Goal: Task Accomplishment & Management: Use online tool/utility

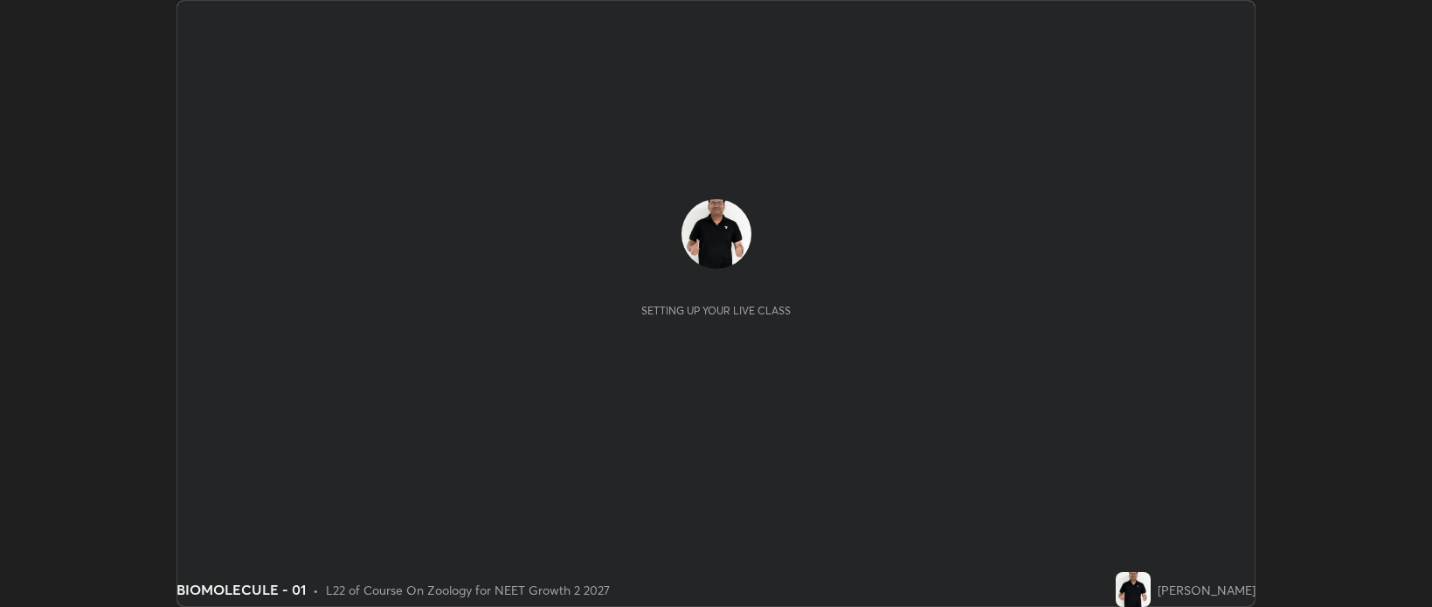
scroll to position [607, 1431]
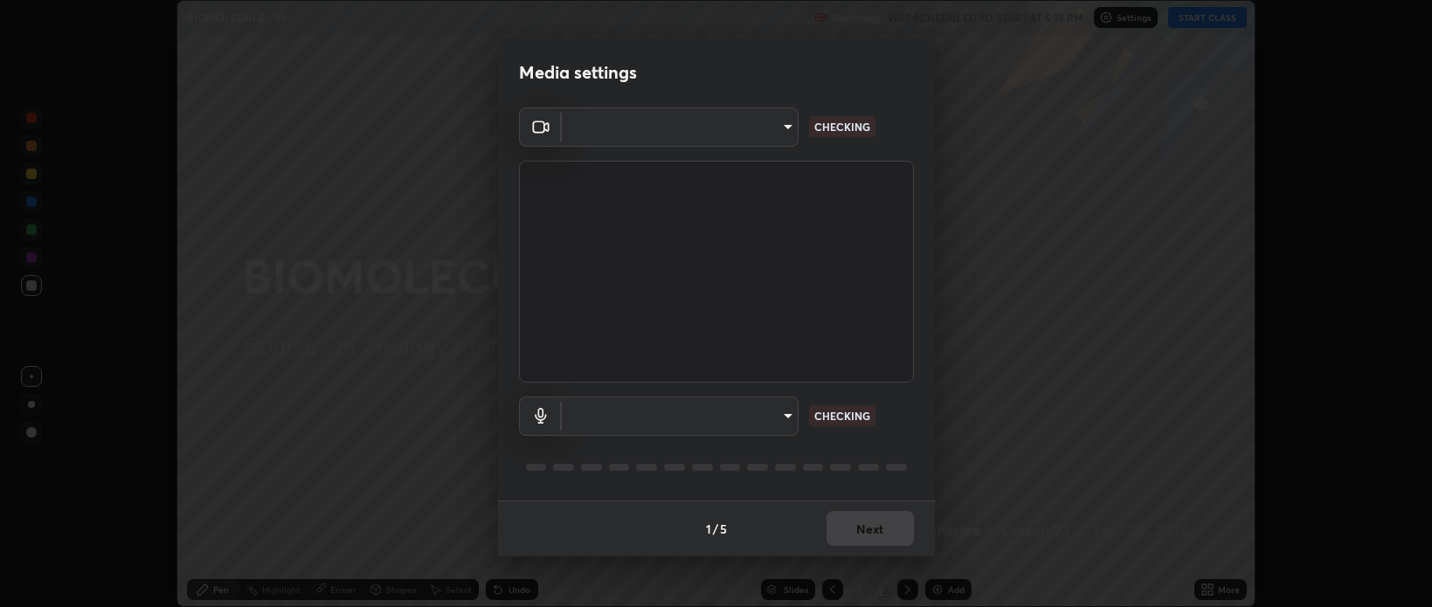
type input "cf47400daed8d5c17d176d3b062392d9492584810e8855202fae9e6f6361dcfa"
type input "efe8be77af4307875d3054ec5b2ff6a32d470bee1372e963aff97c7b4092e64e"
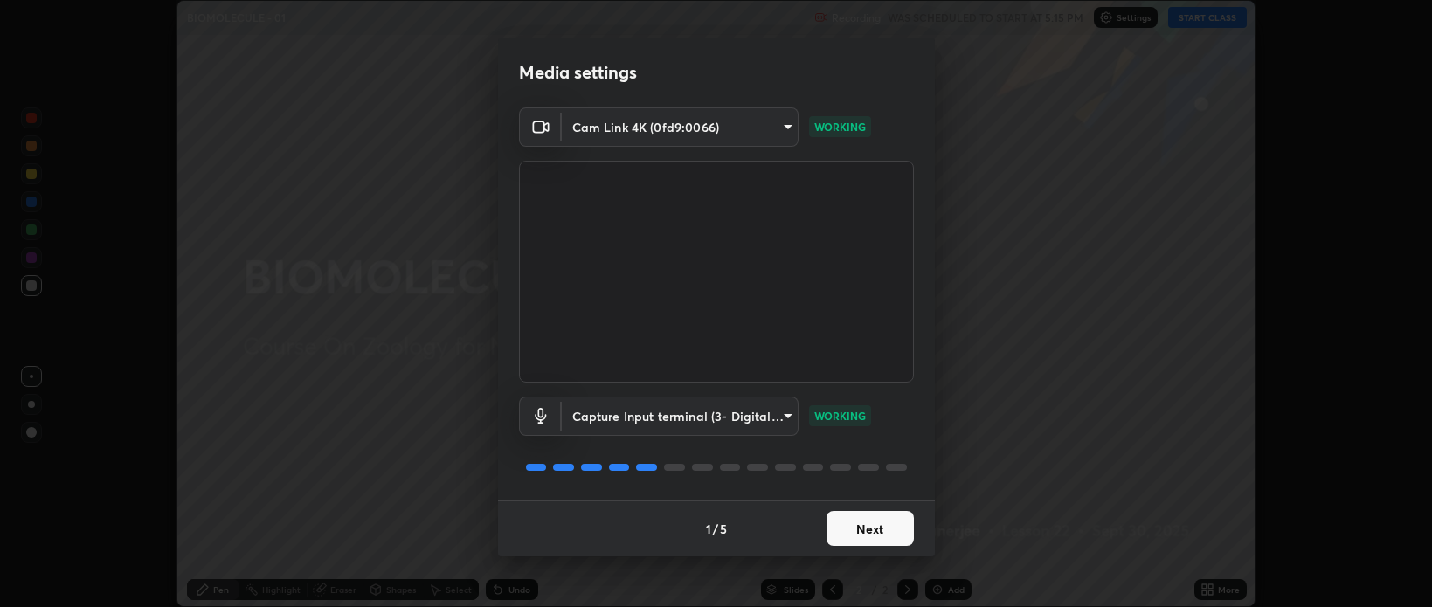
click at [866, 533] on button "Next" at bounding box center [870, 528] width 87 height 35
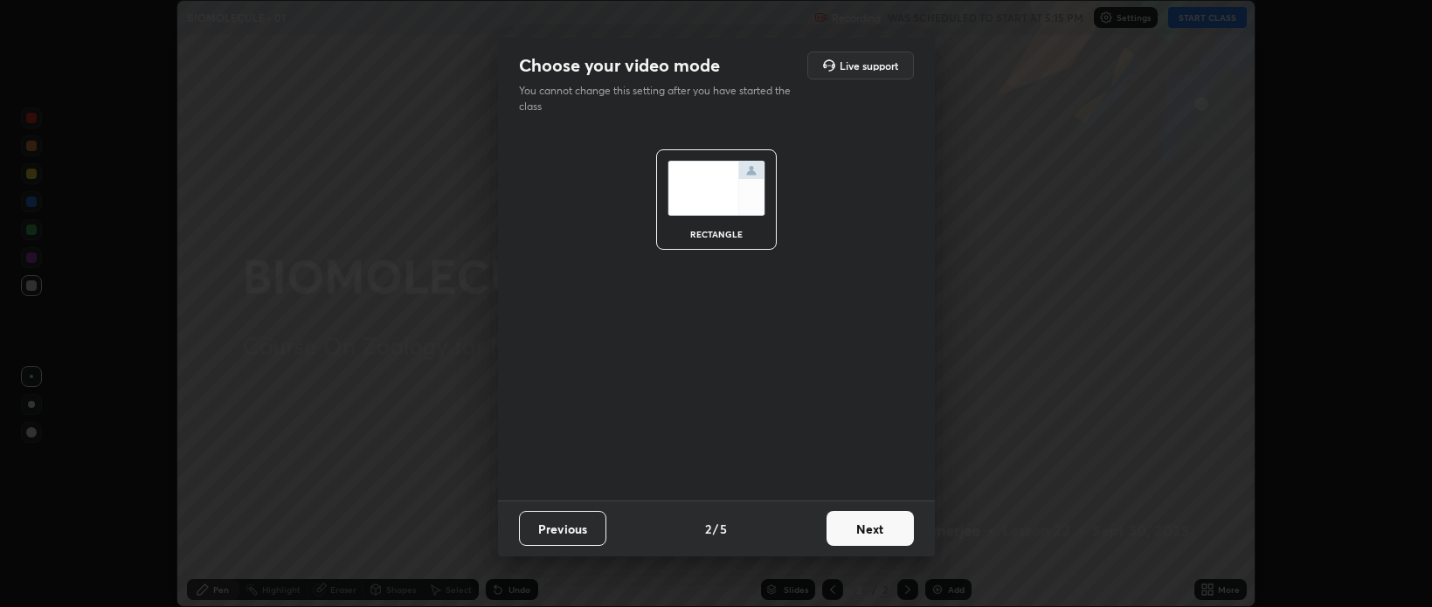
click at [877, 535] on button "Next" at bounding box center [870, 528] width 87 height 35
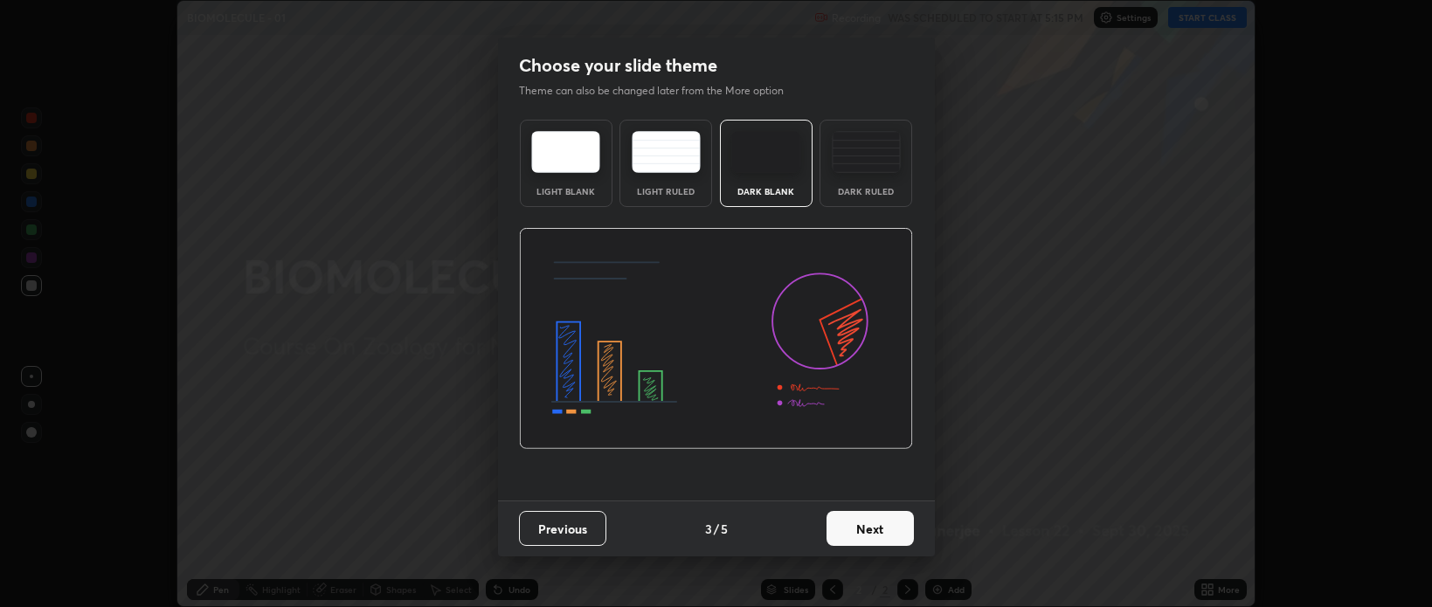
click at [878, 529] on button "Next" at bounding box center [870, 528] width 87 height 35
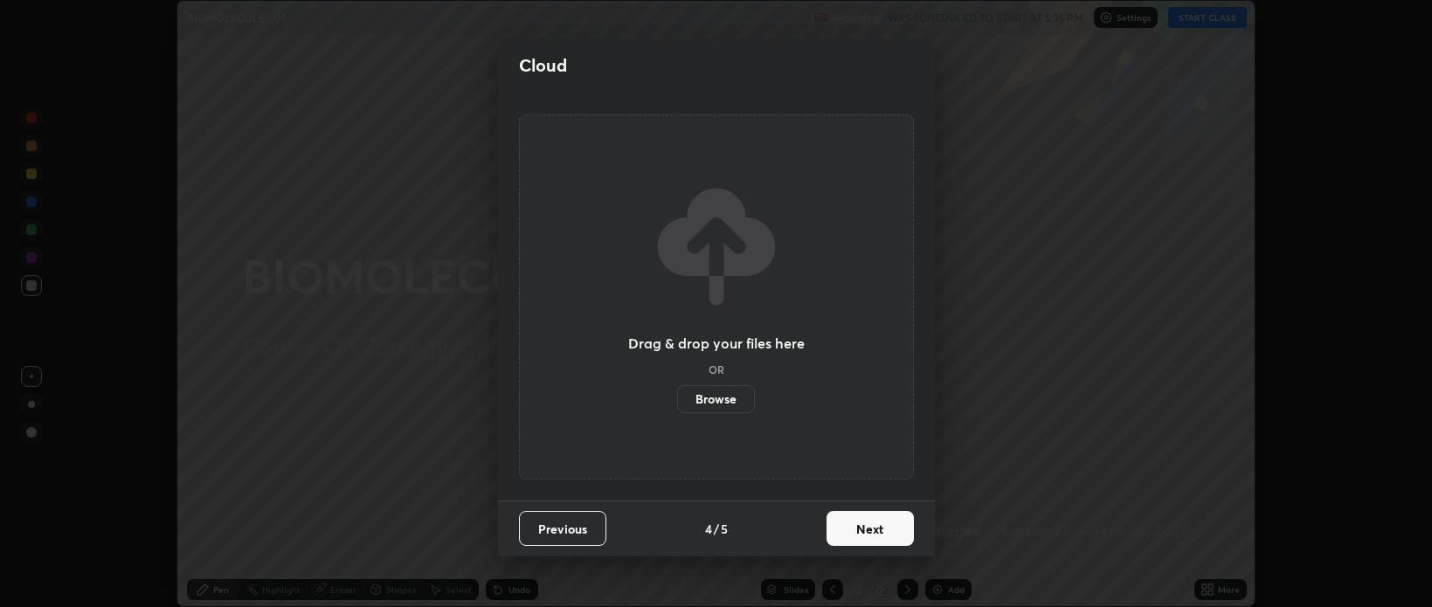
click at [875, 533] on button "Next" at bounding box center [870, 528] width 87 height 35
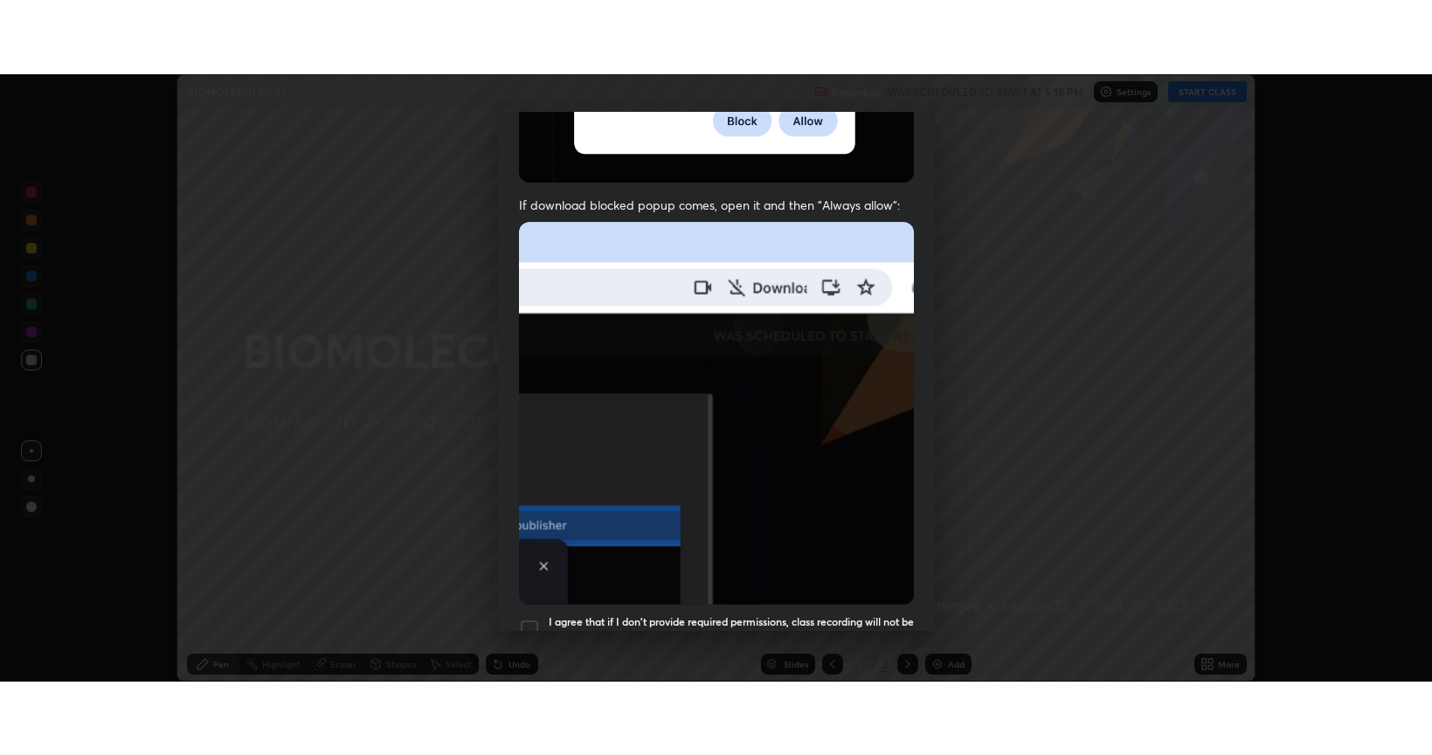
scroll to position [354, 0]
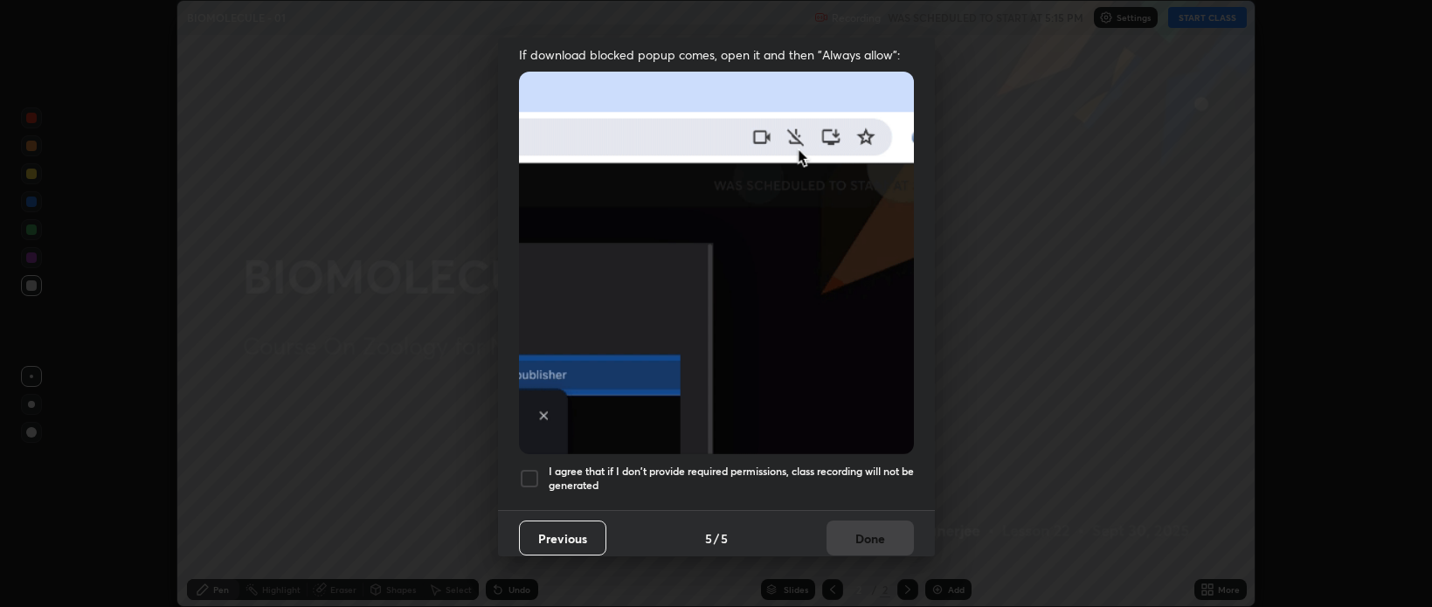
click at [527, 473] on div at bounding box center [529, 478] width 21 height 21
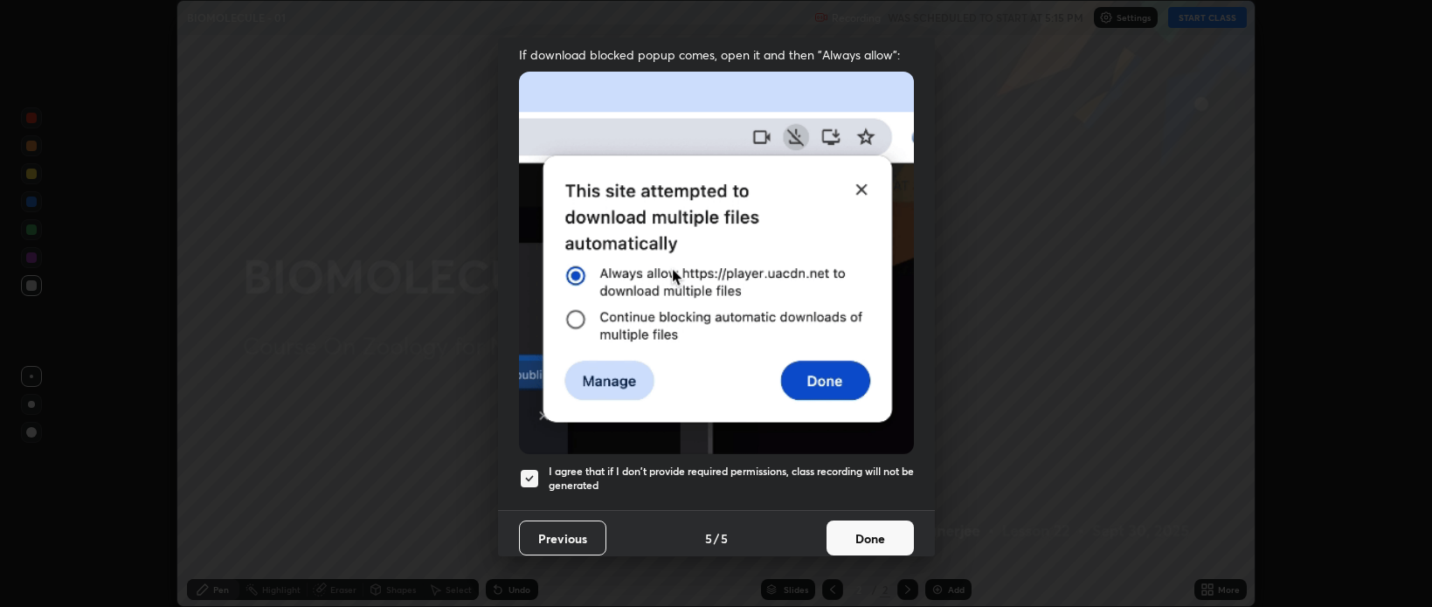
click at [857, 532] on button "Done" at bounding box center [870, 538] width 87 height 35
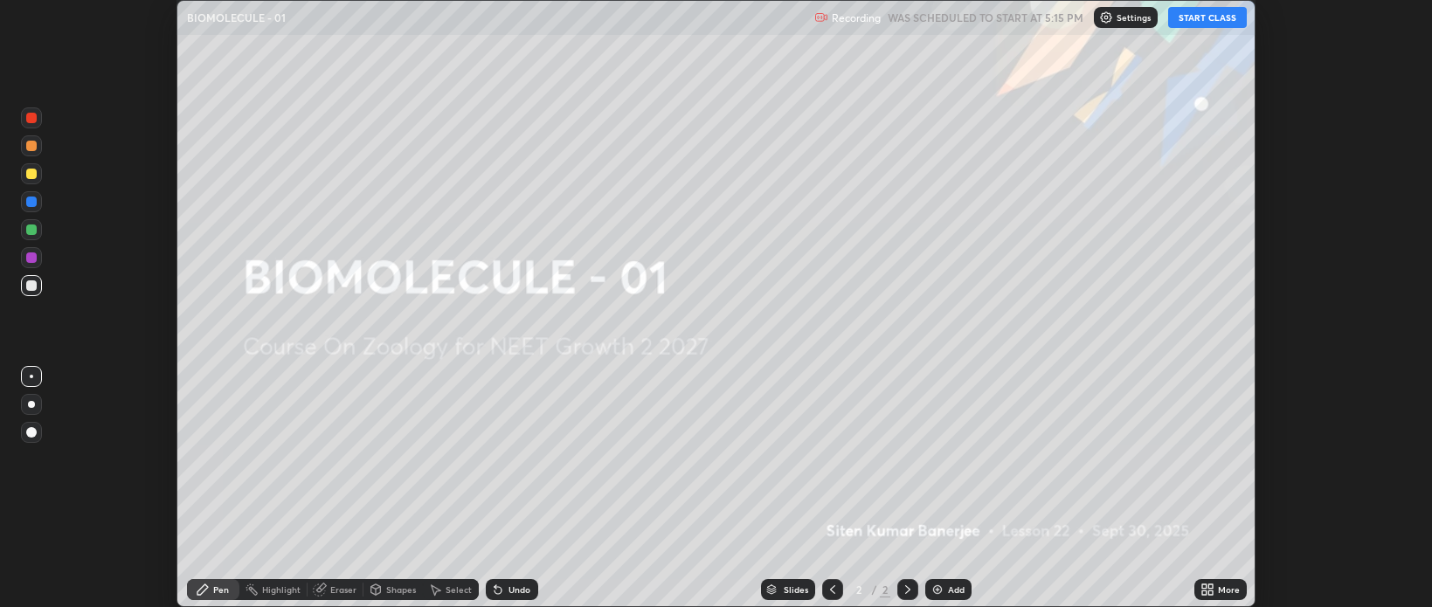
click at [1208, 20] on button "START CLASS" at bounding box center [1207, 17] width 79 height 21
click at [1211, 588] on icon at bounding box center [1210, 587] width 4 height 4
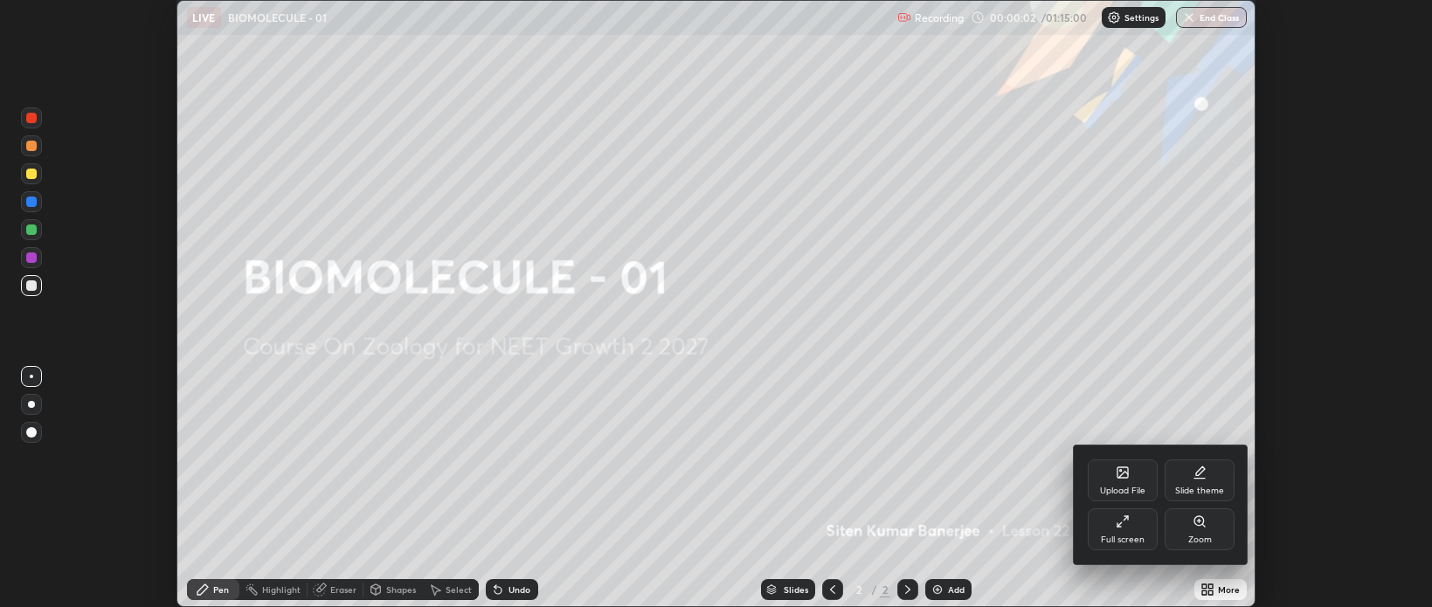
click at [1122, 536] on div "Full screen" at bounding box center [1123, 540] width 44 height 9
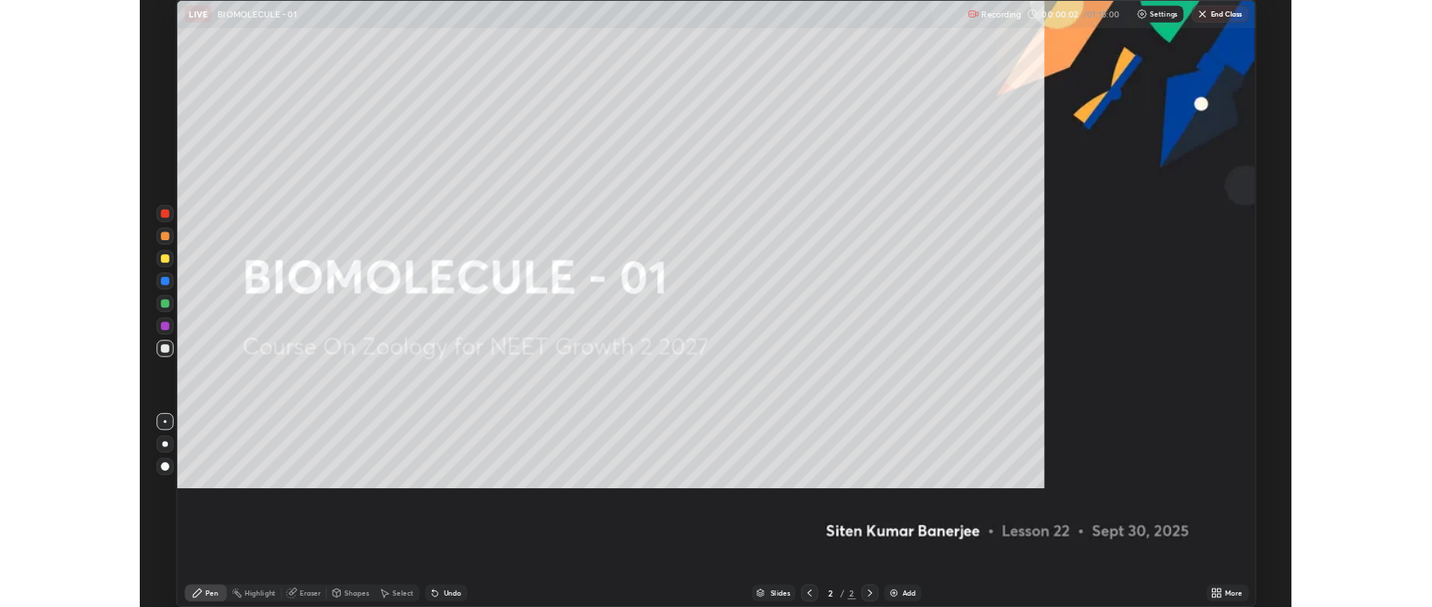
scroll to position [755, 1432]
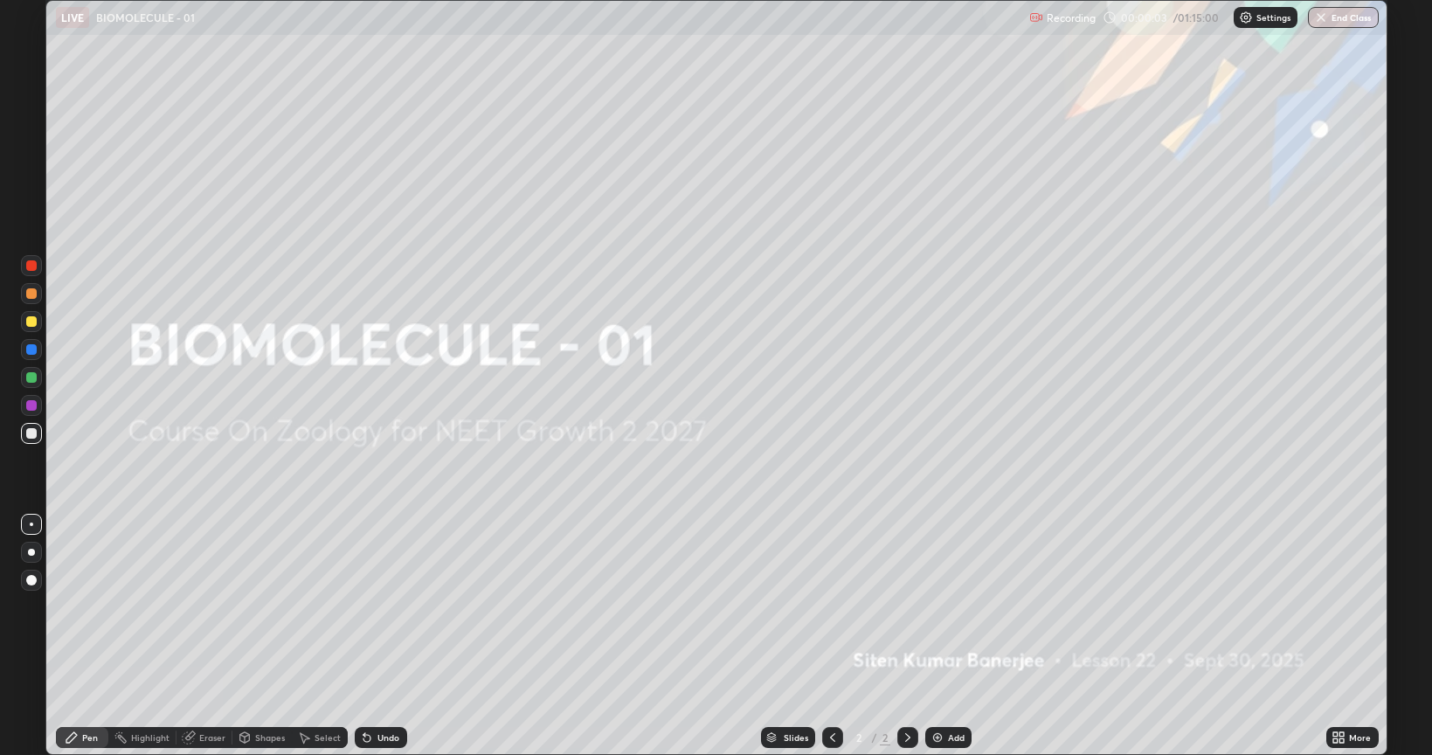
click at [956, 606] on div "Add" at bounding box center [948, 737] width 46 height 21
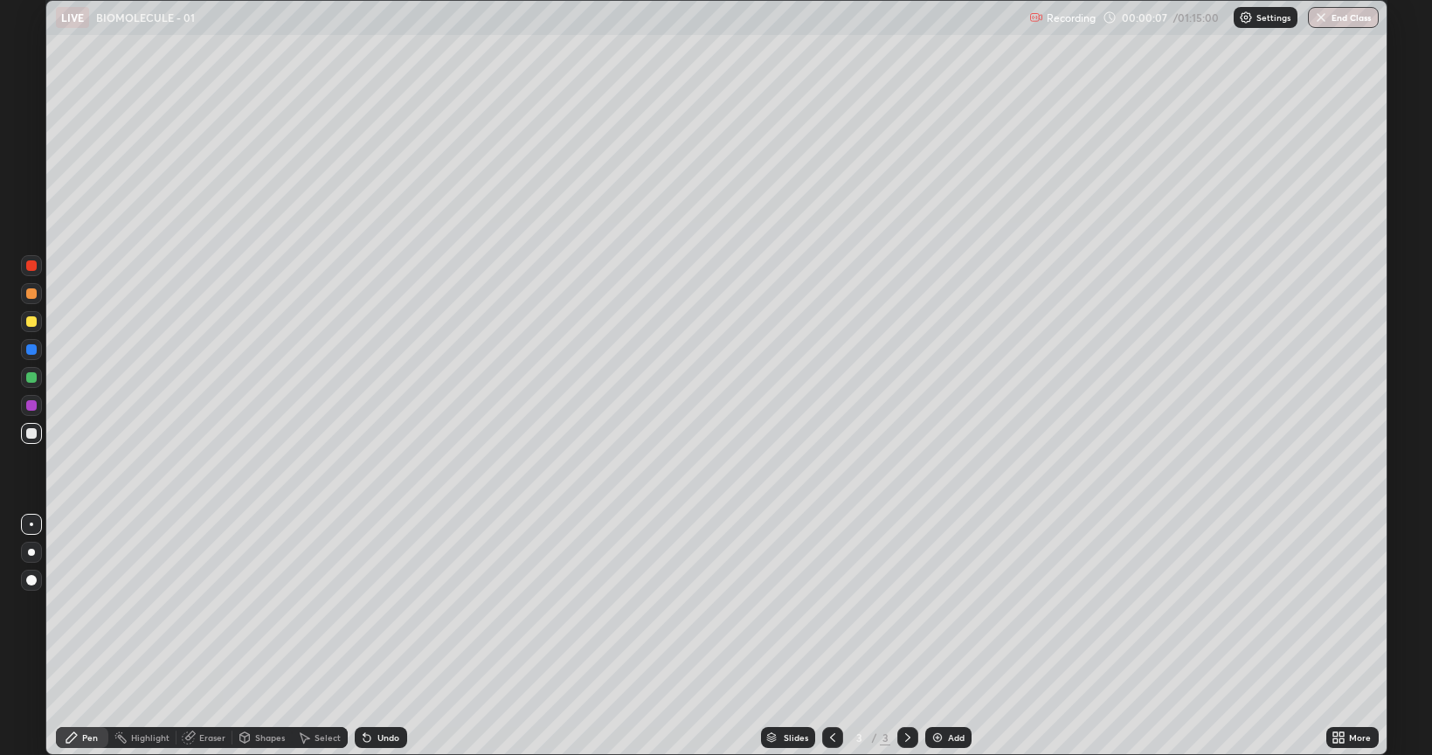
click at [87, 606] on div "Pen" at bounding box center [90, 737] width 16 height 9
click at [32, 431] on div at bounding box center [31, 433] width 10 height 10
click at [25, 320] on div at bounding box center [31, 321] width 21 height 21
click at [1339, 606] on icon at bounding box center [1339, 737] width 14 height 14
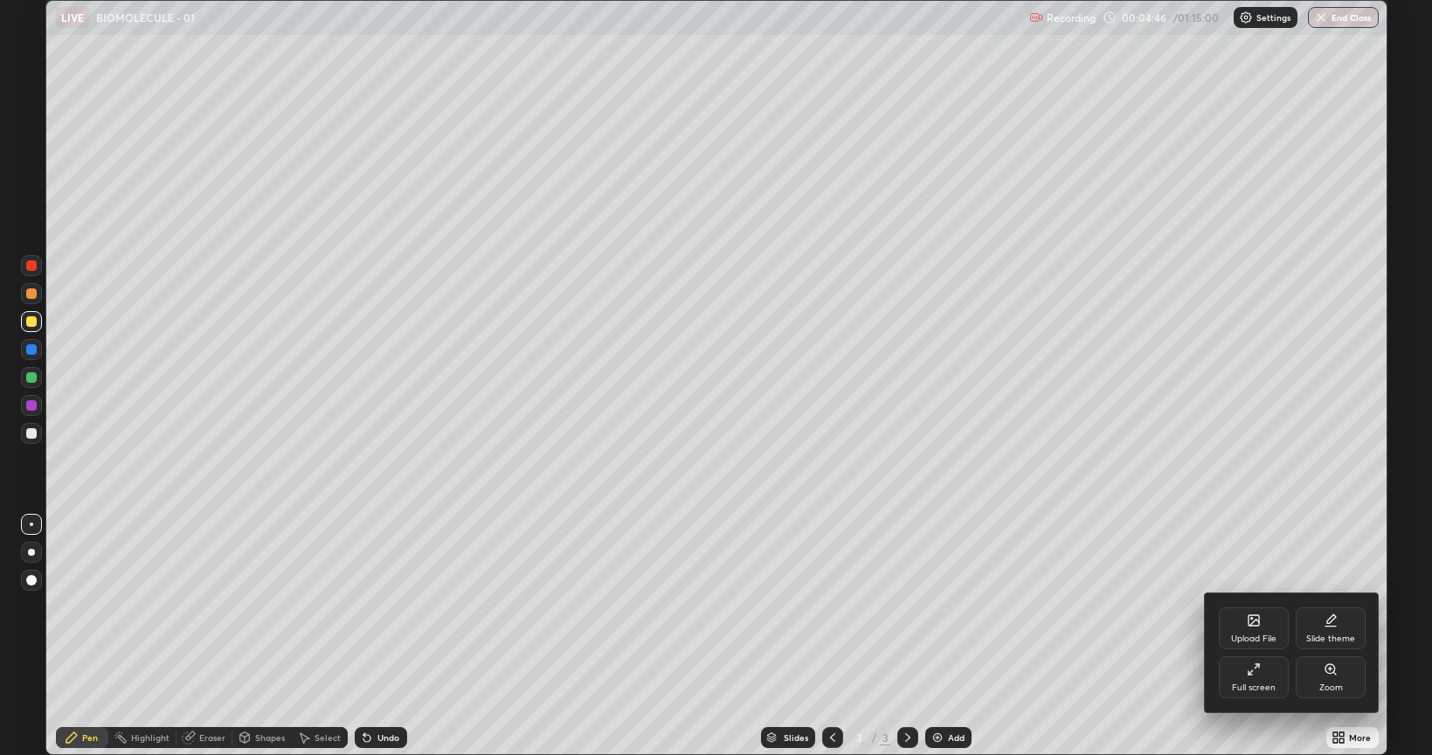
click at [1255, 606] on div "Full screen" at bounding box center [1254, 677] width 70 height 42
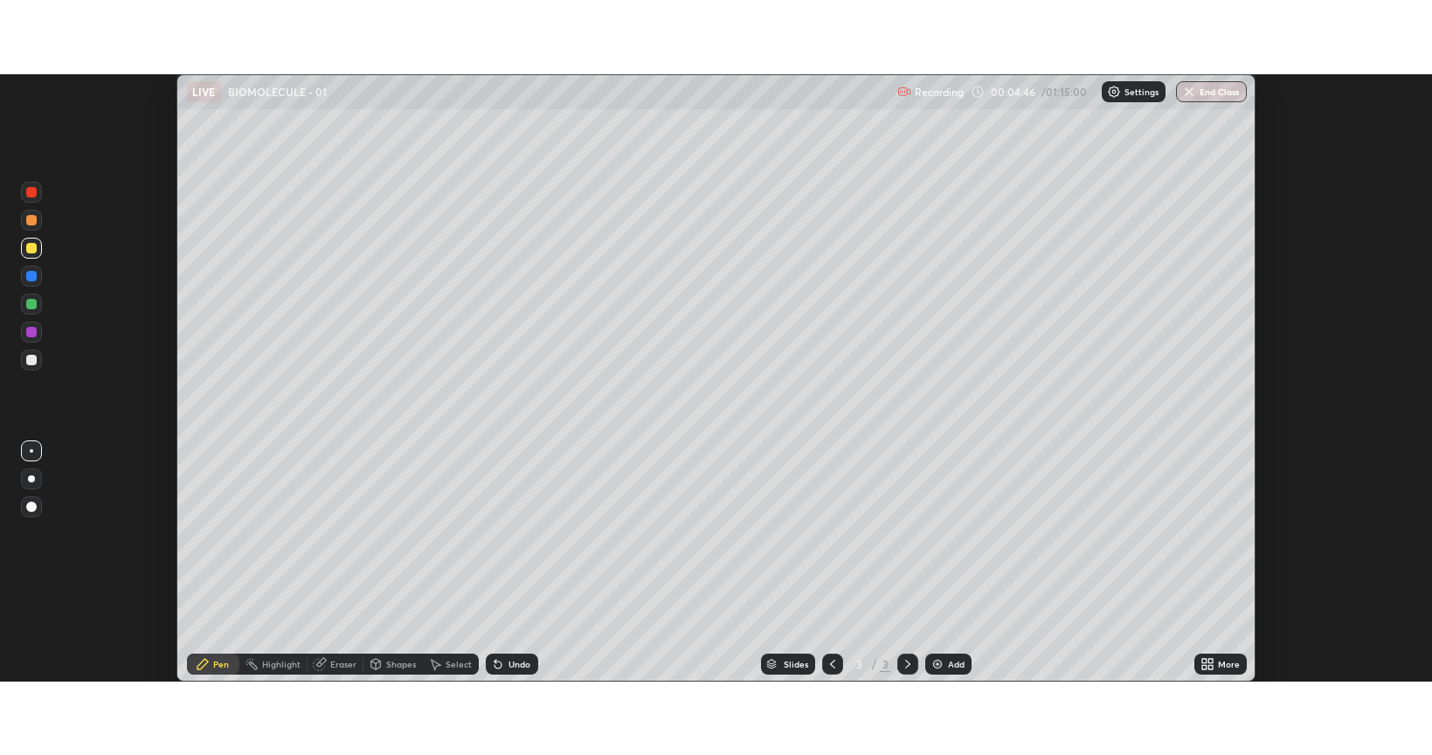
scroll to position [86764, 85940]
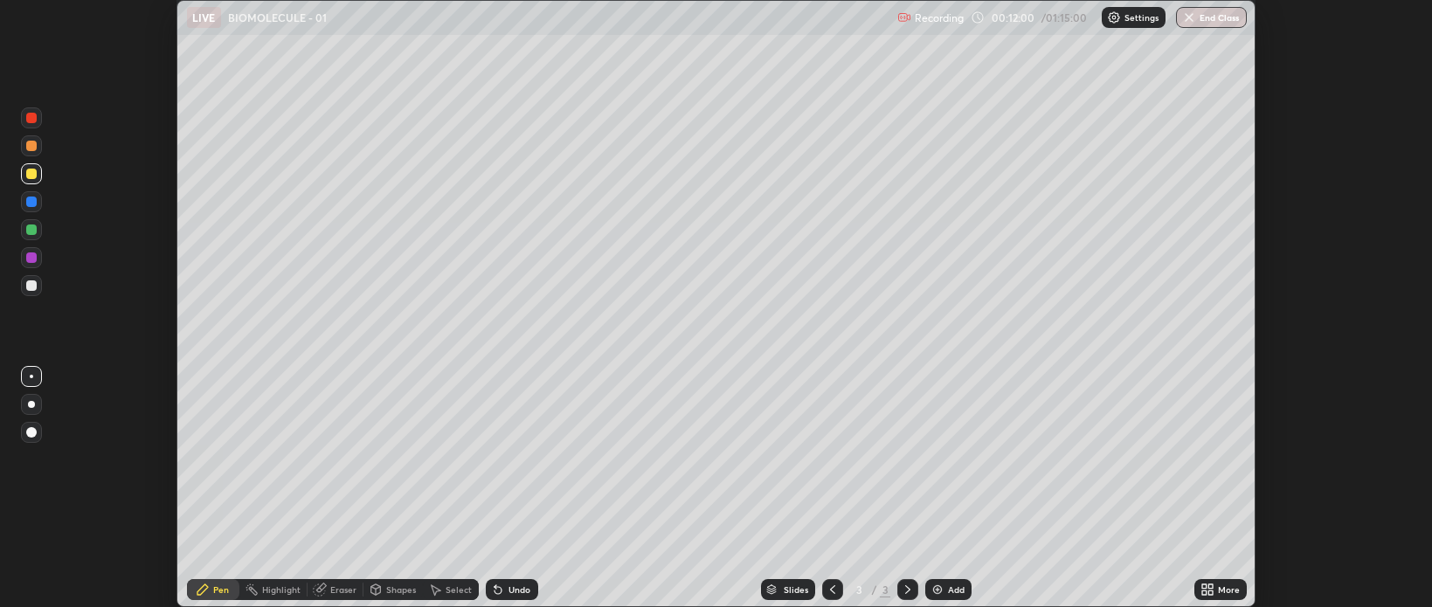
click at [954, 589] on div "Add" at bounding box center [956, 589] width 17 height 9
click at [1209, 588] on icon at bounding box center [1210, 587] width 4 height 4
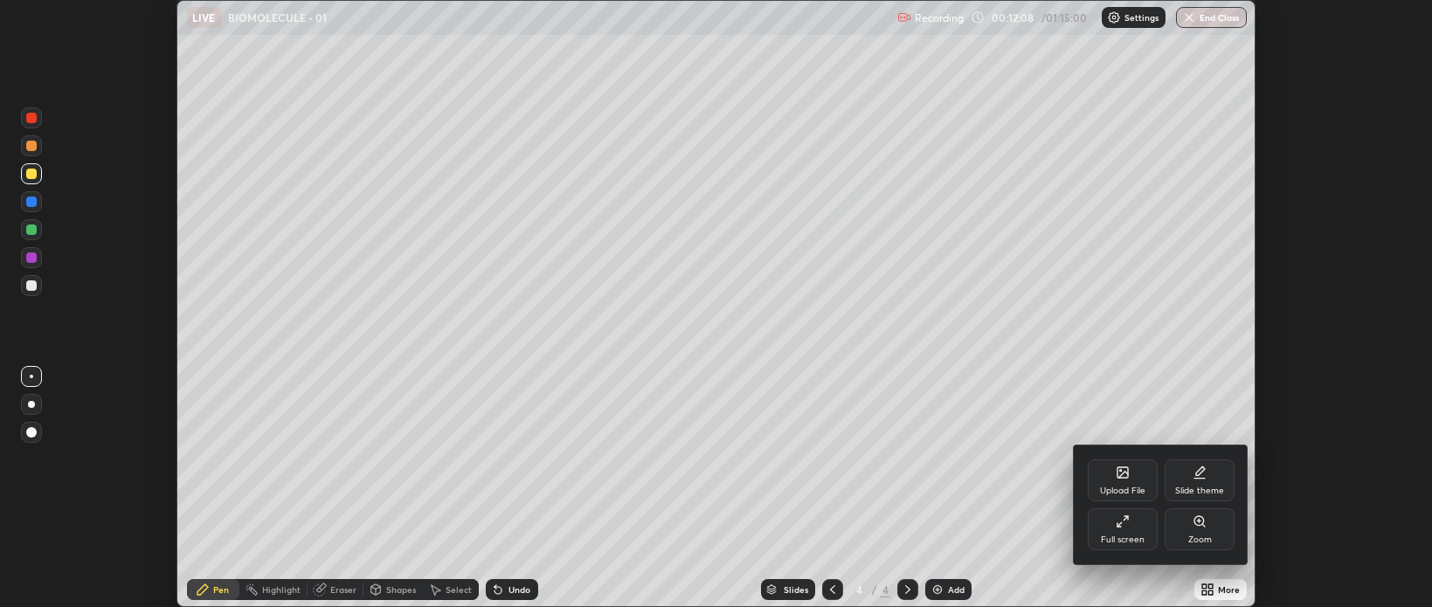
click at [1132, 531] on div "Full screen" at bounding box center [1123, 530] width 70 height 42
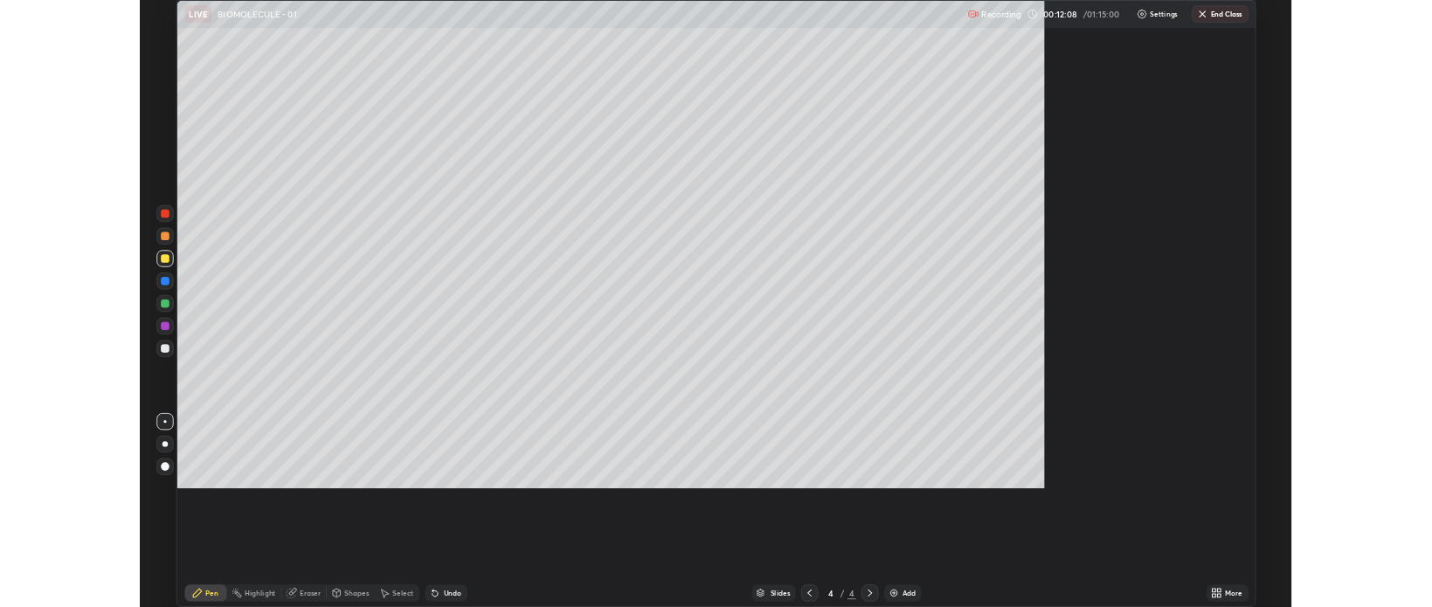
scroll to position [755, 1432]
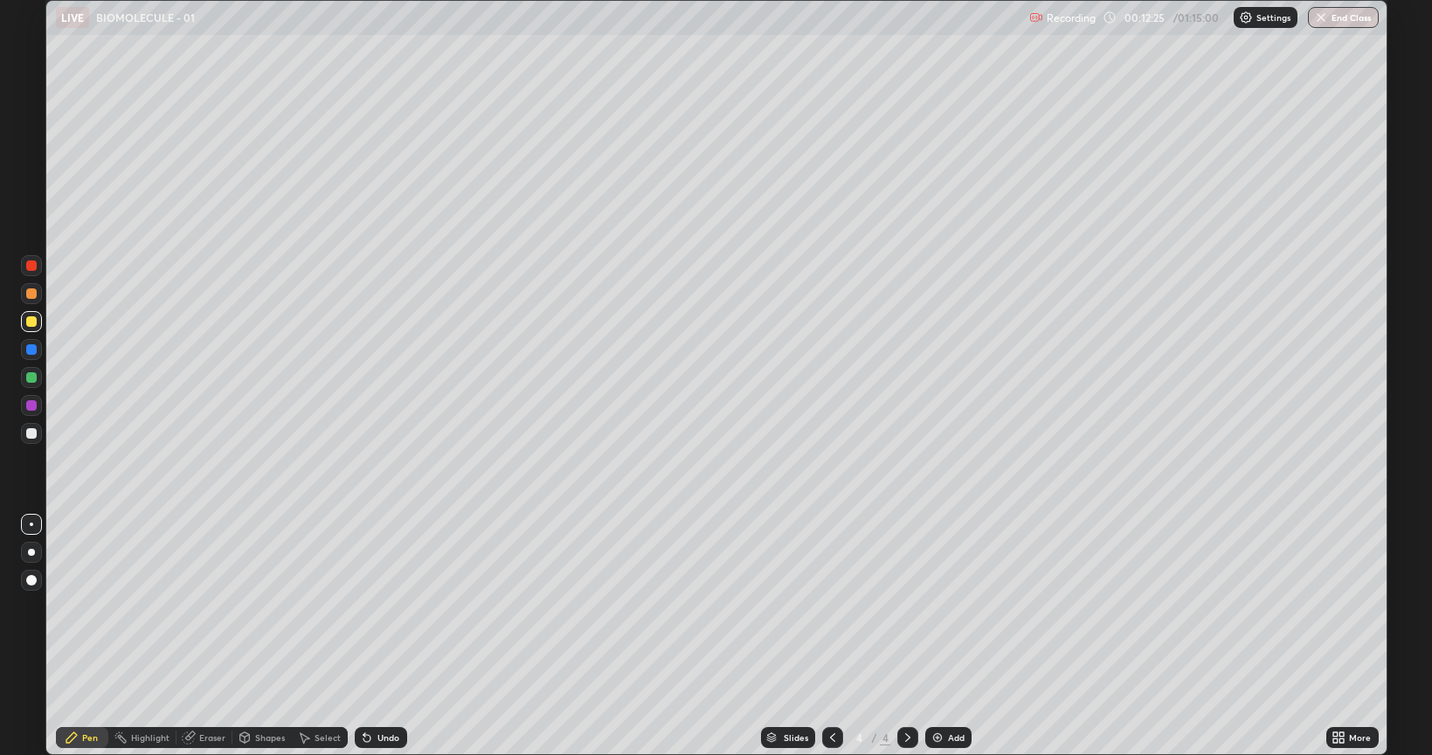
click at [34, 432] on div at bounding box center [31, 433] width 10 height 10
click at [200, 606] on div "Eraser" at bounding box center [212, 737] width 26 height 9
click at [91, 606] on div "Pen" at bounding box center [82, 737] width 52 height 21
click at [33, 322] on div at bounding box center [31, 321] width 10 height 10
click at [35, 433] on div at bounding box center [31, 433] width 10 height 10
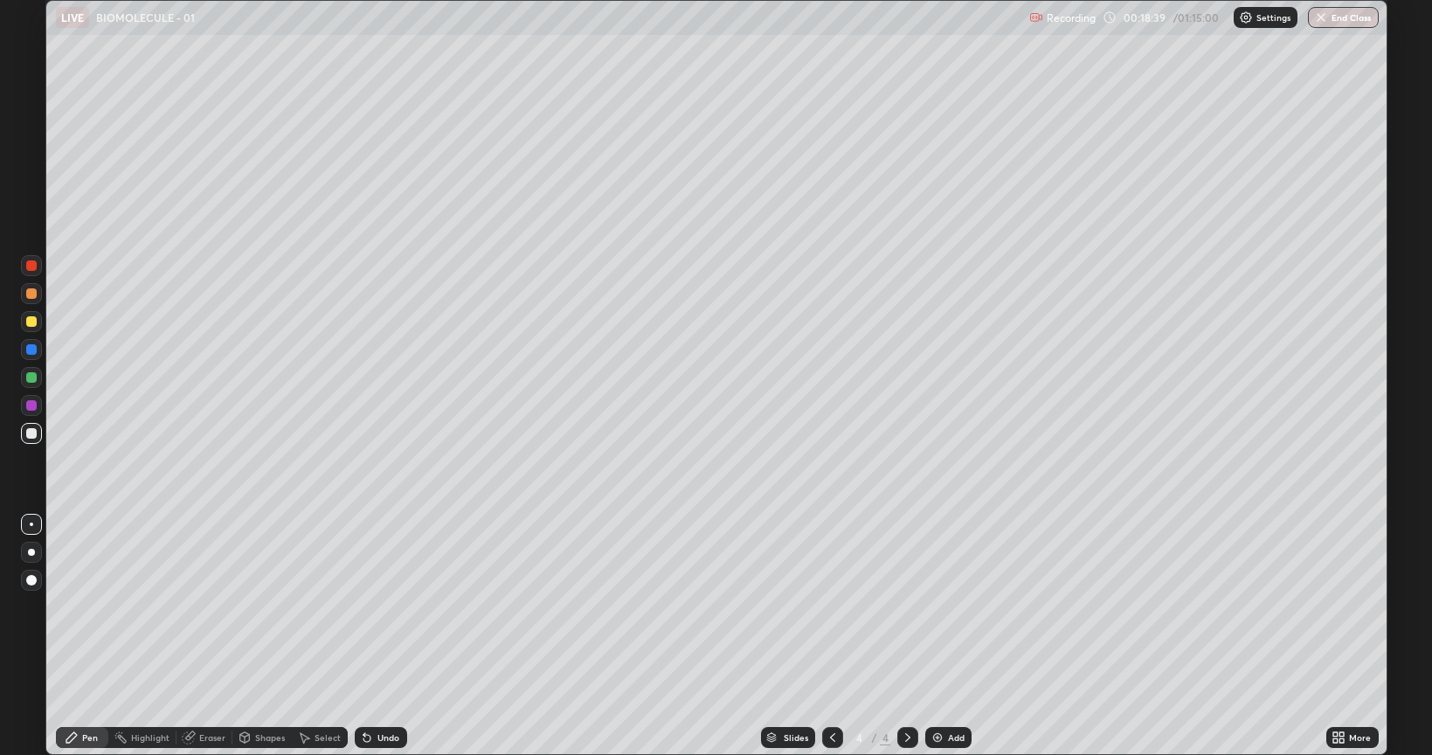
click at [201, 606] on div "Eraser" at bounding box center [212, 737] width 26 height 9
click at [92, 606] on div "Pen" at bounding box center [82, 737] width 52 height 21
click at [37, 431] on div at bounding box center [31, 433] width 21 height 21
click at [210, 606] on div "Eraser" at bounding box center [212, 737] width 26 height 9
click at [92, 606] on div "Pen" at bounding box center [82, 737] width 52 height 21
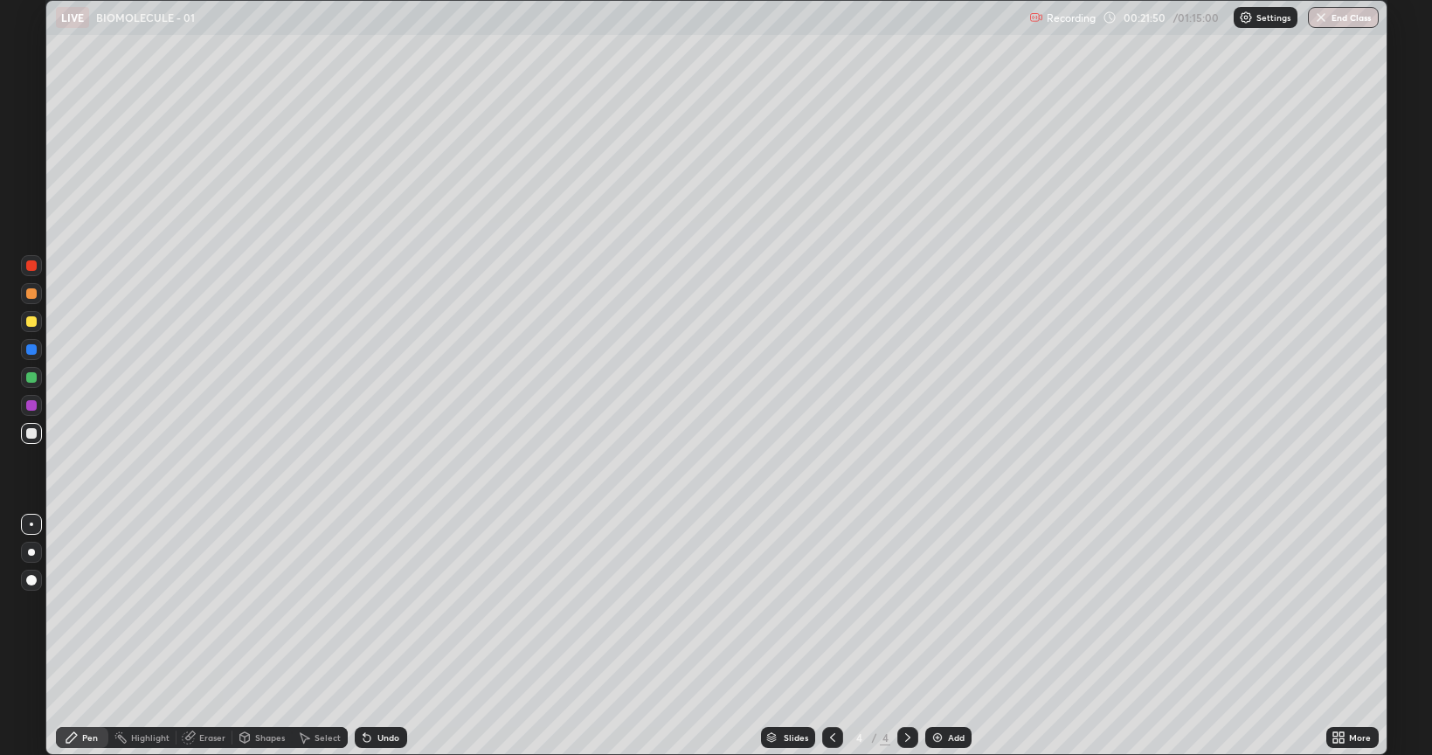
click at [30, 432] on div at bounding box center [31, 433] width 10 height 10
click at [211, 606] on div "Eraser" at bounding box center [212, 737] width 26 height 9
click at [91, 606] on div "Pen" at bounding box center [90, 737] width 16 height 9
click at [30, 438] on div at bounding box center [31, 433] width 10 height 10
click at [943, 606] on img at bounding box center [938, 737] width 14 height 14
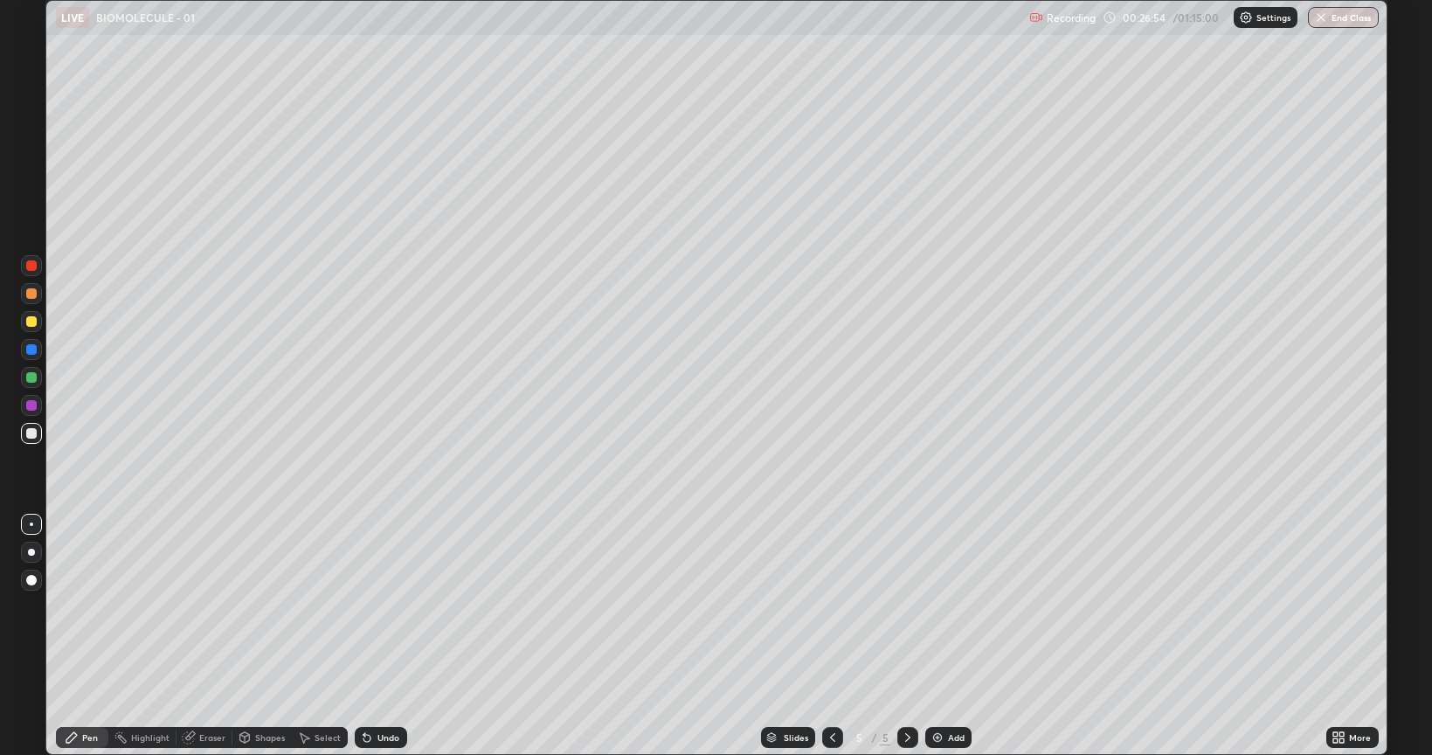
click at [828, 606] on icon at bounding box center [833, 737] width 14 height 14
click at [905, 606] on icon at bounding box center [908, 737] width 14 height 14
click at [828, 606] on div at bounding box center [832, 737] width 21 height 21
click at [831, 606] on icon at bounding box center [833, 737] width 14 height 14
click at [906, 606] on icon at bounding box center [908, 737] width 14 height 14
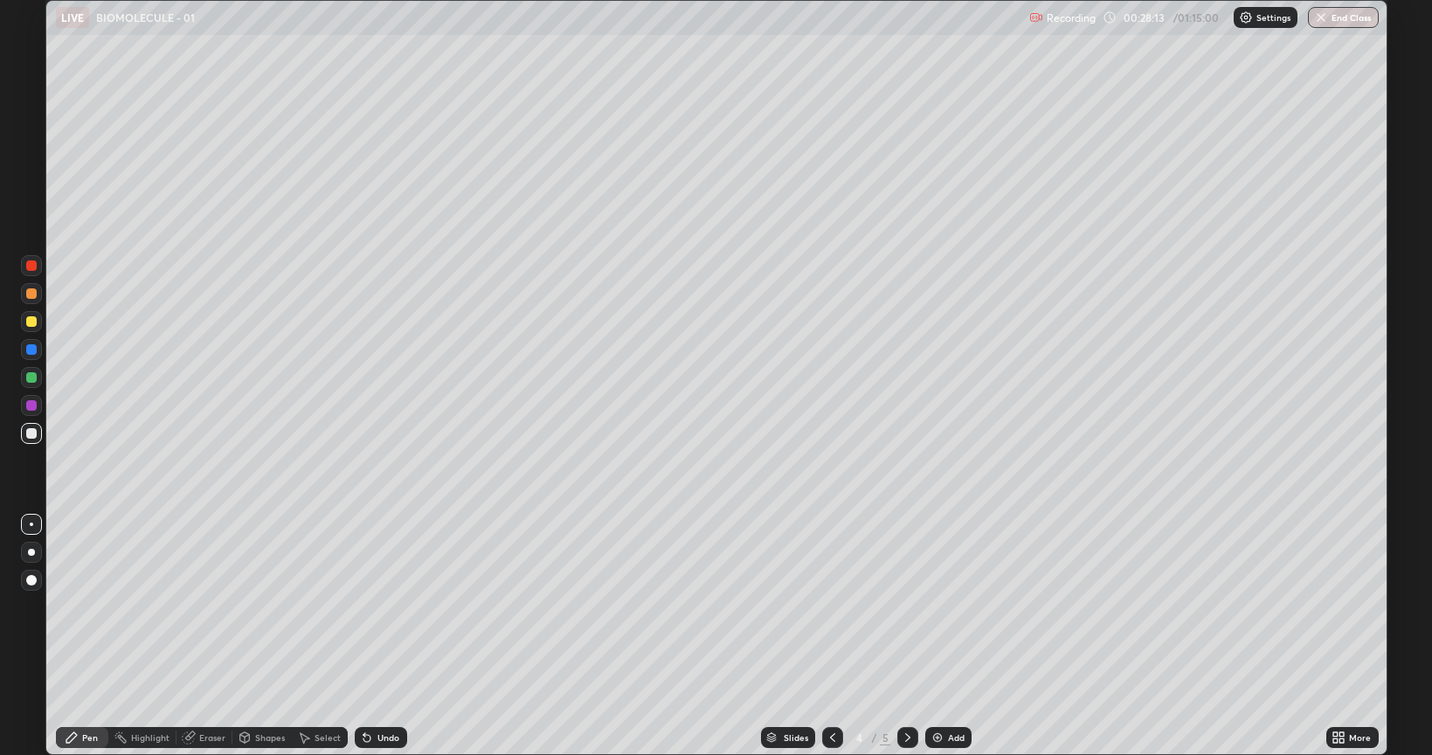
click at [906, 606] on icon at bounding box center [908, 737] width 14 height 14
click at [29, 320] on div at bounding box center [31, 321] width 10 height 10
click at [28, 435] on div at bounding box center [31, 433] width 10 height 10
click at [33, 318] on div at bounding box center [31, 321] width 10 height 10
click at [31, 432] on div at bounding box center [31, 433] width 10 height 10
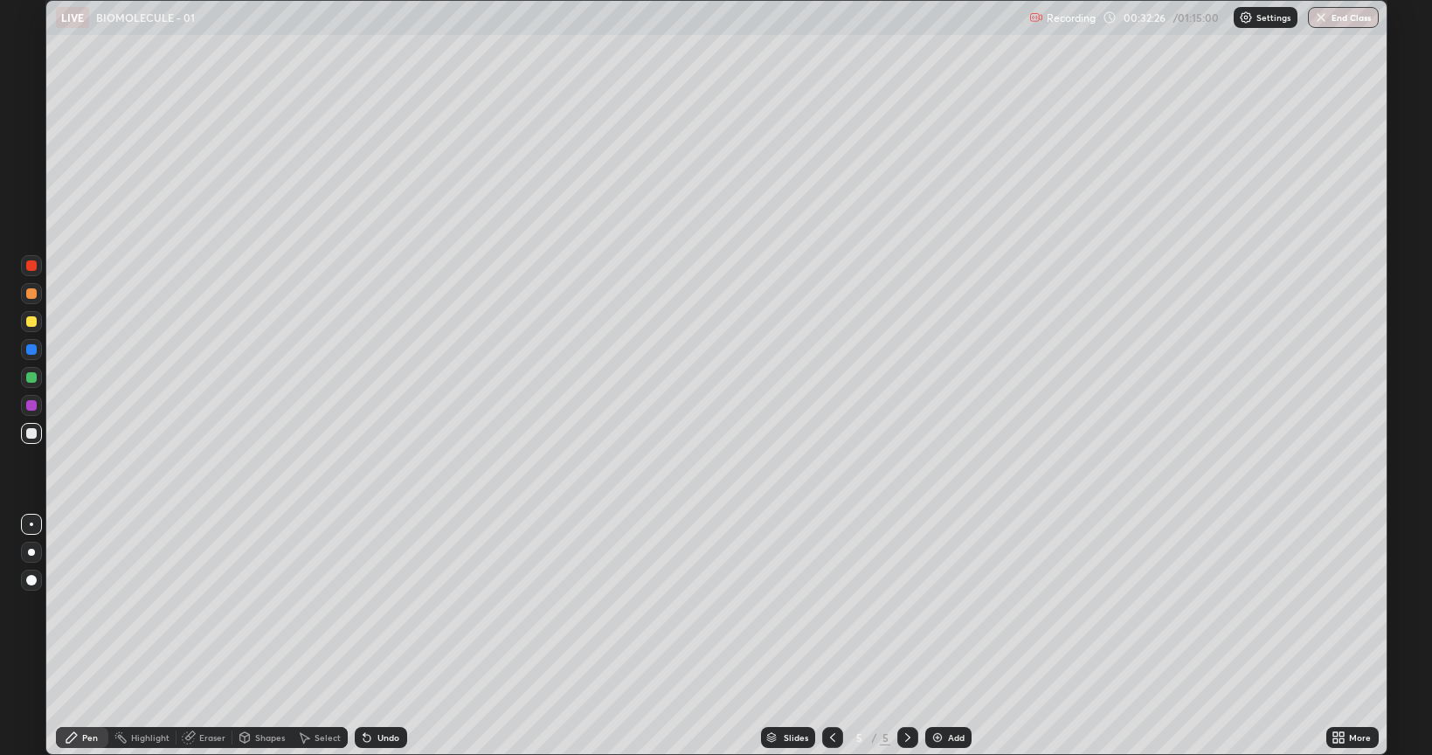
click at [945, 606] on div "Add" at bounding box center [948, 737] width 46 height 21
click at [30, 318] on div at bounding box center [31, 321] width 10 height 10
click at [835, 606] on div at bounding box center [832, 737] width 21 height 21
click at [904, 606] on icon at bounding box center [908, 737] width 14 height 14
click at [1335, 606] on icon at bounding box center [1335, 734] width 4 height 4
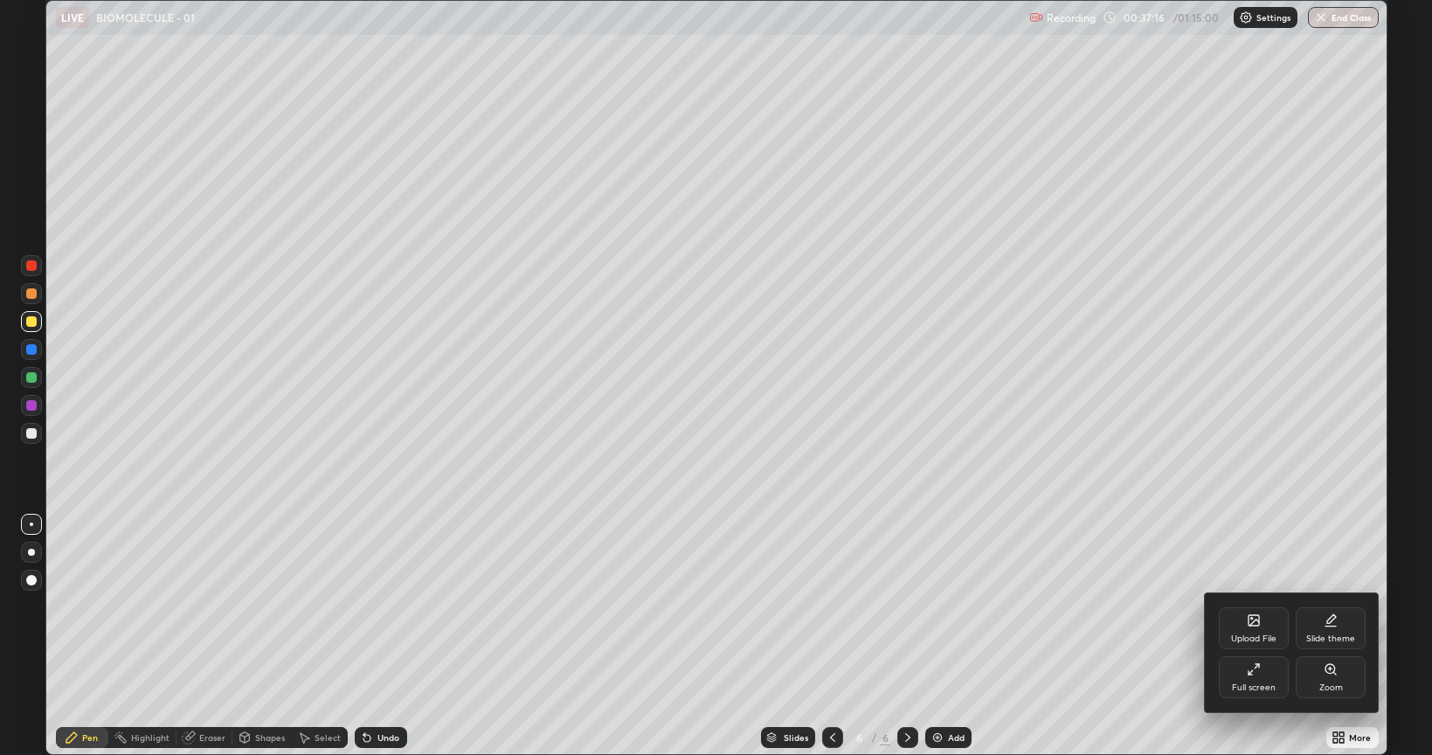
click at [1244, 606] on div "Full screen" at bounding box center [1254, 677] width 70 height 42
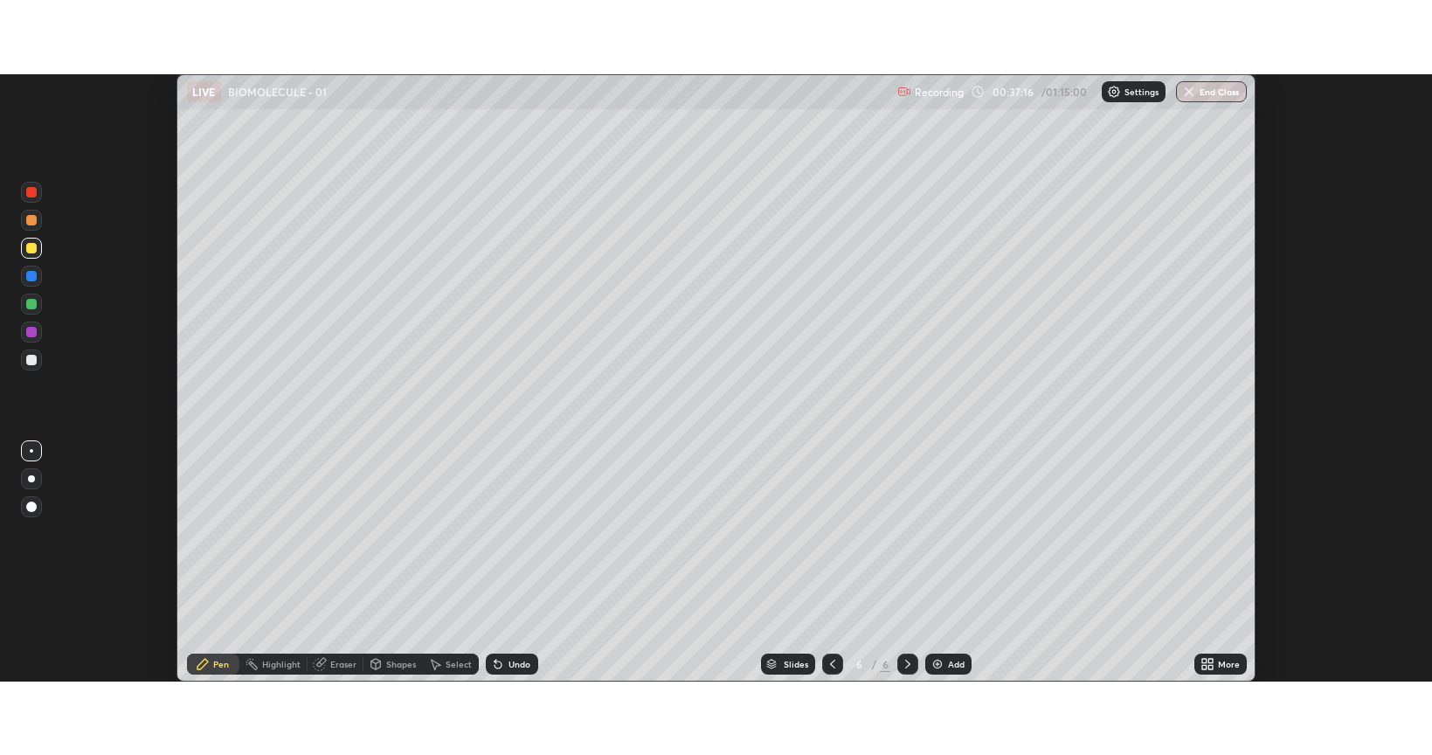
scroll to position [86764, 85940]
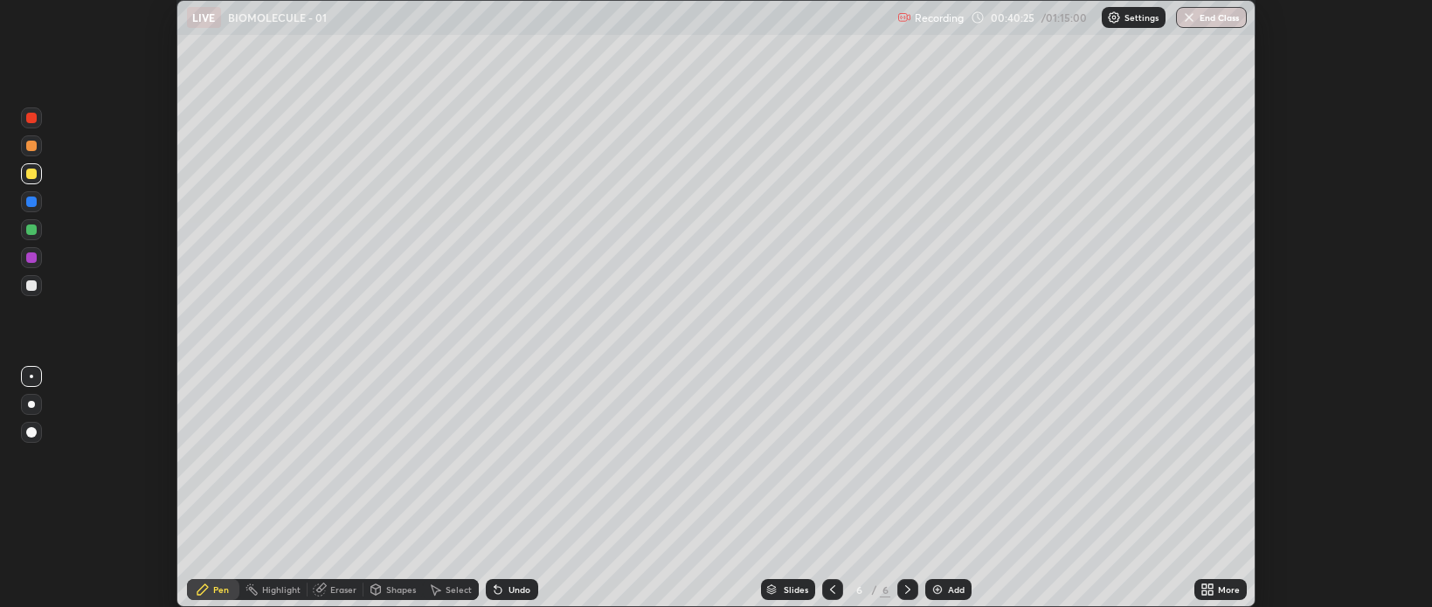
click at [949, 596] on div "Add" at bounding box center [948, 589] width 46 height 21
click at [1262, 268] on div "Setting up your live class" at bounding box center [716, 303] width 1432 height 607
click at [29, 286] on div at bounding box center [31, 285] width 10 height 10
click at [337, 592] on div "Eraser" at bounding box center [343, 589] width 26 height 9
click at [225, 588] on div "Pen" at bounding box center [221, 589] width 16 height 9
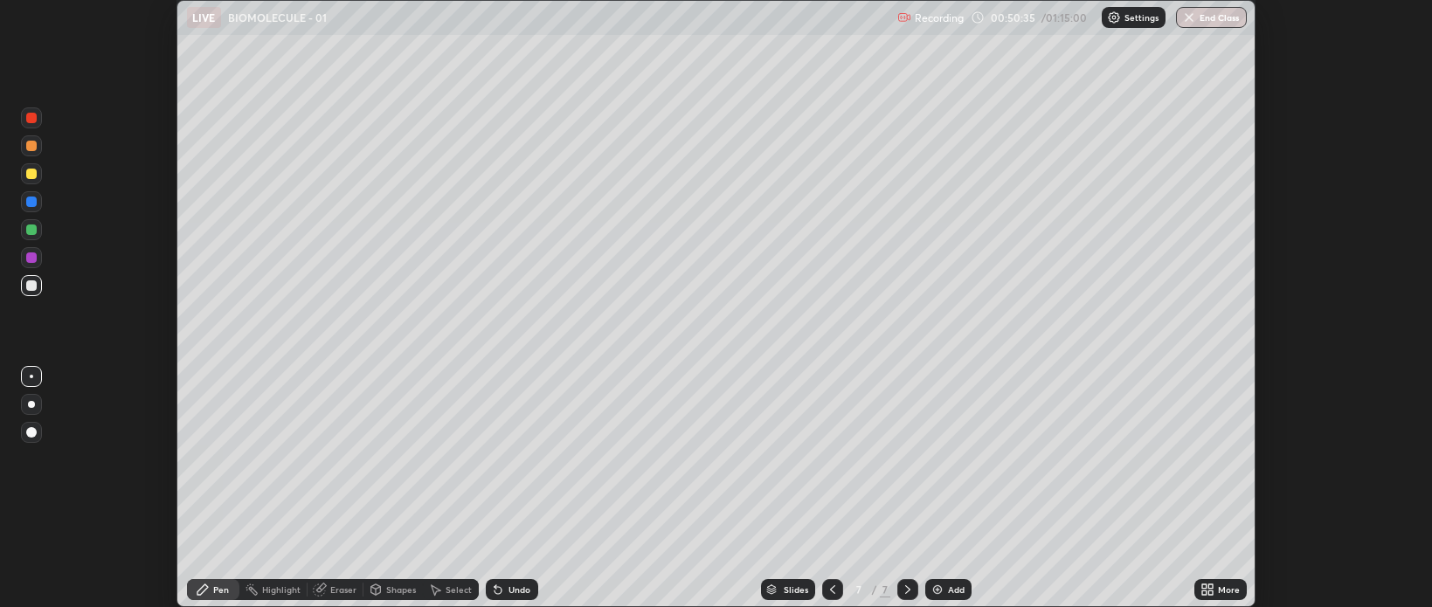
click at [31, 284] on div at bounding box center [31, 285] width 10 height 10
click at [35, 173] on div at bounding box center [31, 174] width 10 height 10
click at [25, 287] on div at bounding box center [31, 285] width 21 height 21
click at [338, 590] on div "Eraser" at bounding box center [343, 589] width 26 height 9
click at [224, 593] on div "Pen" at bounding box center [221, 589] width 16 height 9
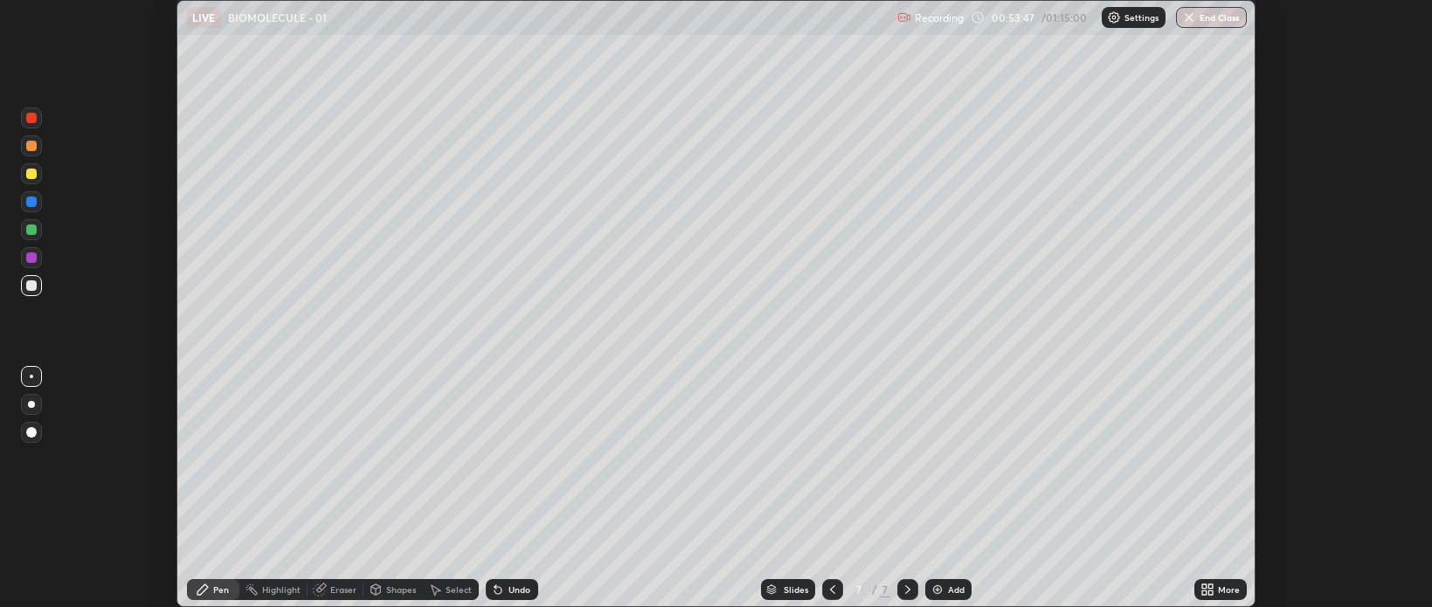
click at [30, 281] on div at bounding box center [31, 285] width 10 height 10
click at [940, 586] on img at bounding box center [938, 590] width 14 height 14
click at [823, 589] on div at bounding box center [832, 589] width 21 height 21
click at [906, 590] on icon at bounding box center [908, 590] width 14 height 14
click at [33, 177] on div at bounding box center [31, 174] width 10 height 10
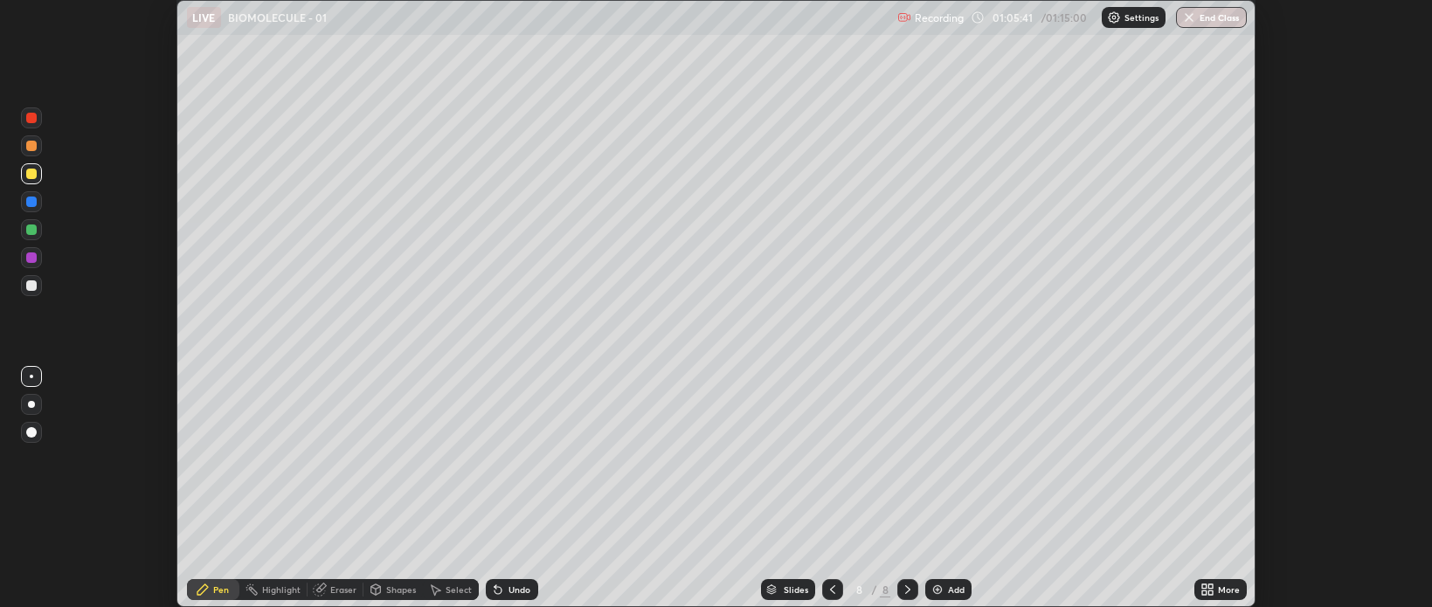
click at [829, 593] on icon at bounding box center [833, 590] width 14 height 14
click at [830, 590] on icon at bounding box center [832, 589] width 5 height 9
click at [831, 590] on icon at bounding box center [833, 590] width 14 height 14
click at [822, 592] on div at bounding box center [832, 589] width 21 height 21
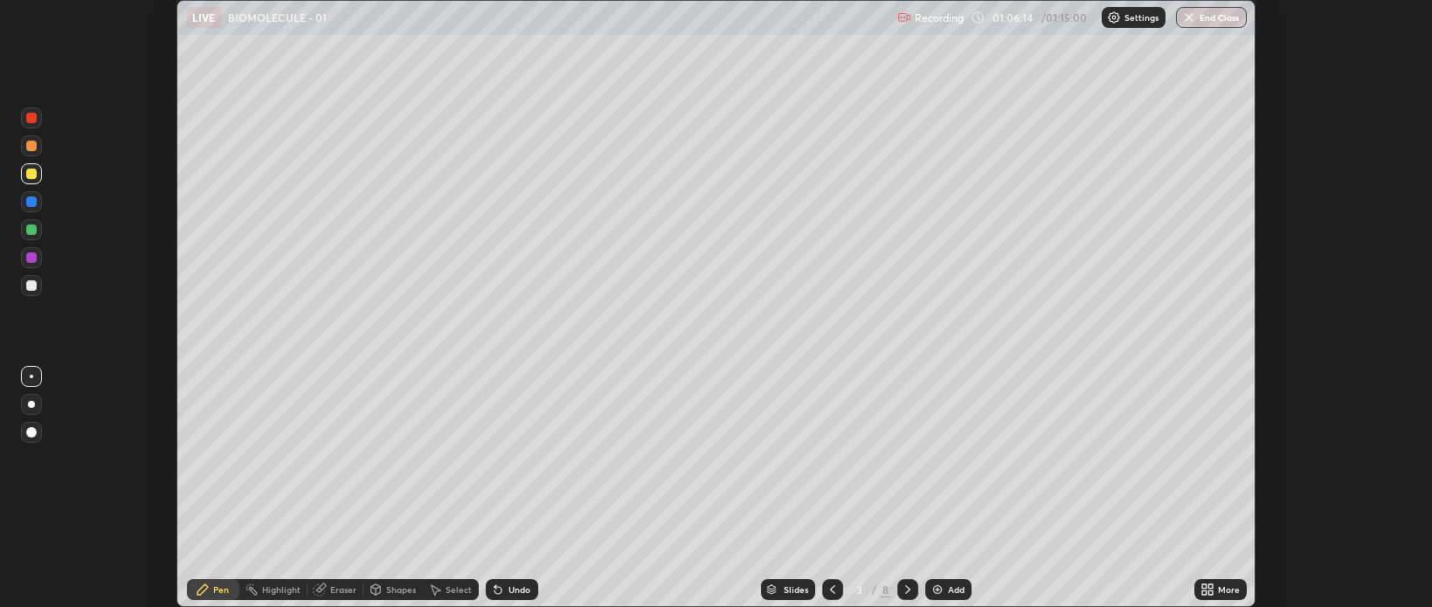
click at [910, 598] on div at bounding box center [907, 589] width 21 height 21
click at [906, 590] on icon at bounding box center [908, 590] width 14 height 14
click at [908, 592] on icon at bounding box center [908, 590] width 14 height 14
click at [897, 588] on div at bounding box center [907, 589] width 21 height 21
click at [897, 591] on div at bounding box center [907, 589] width 21 height 21
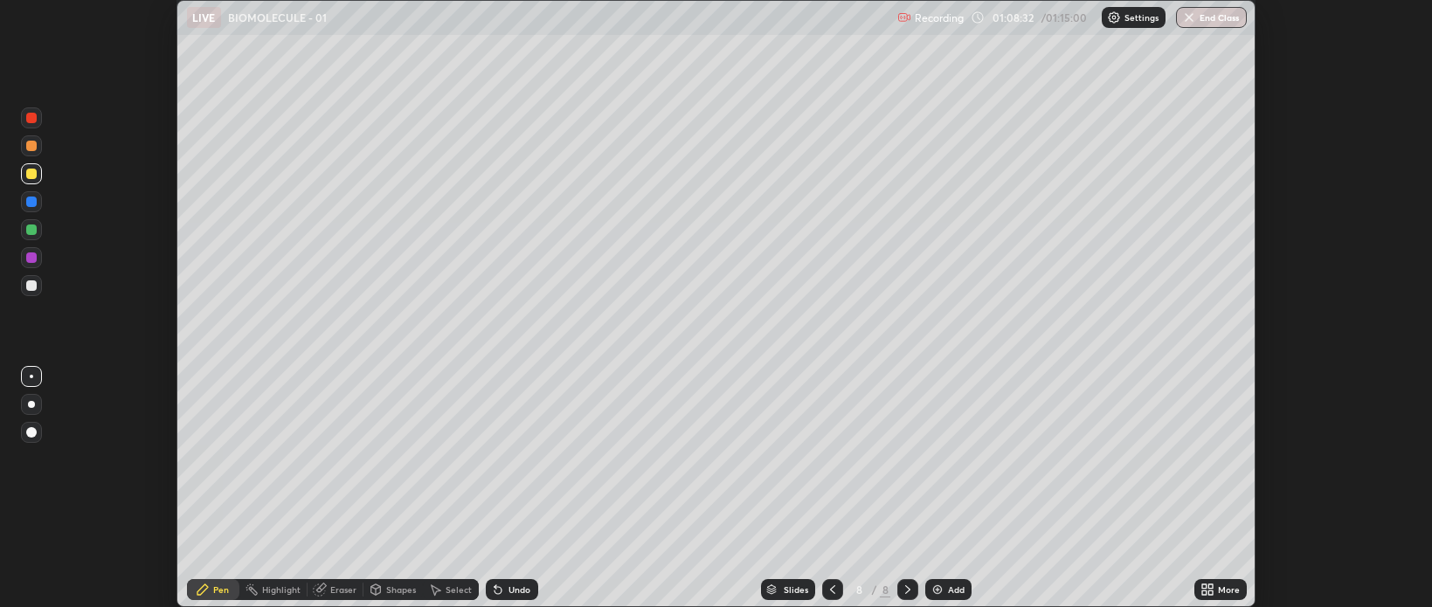
click at [1211, 586] on icon at bounding box center [1210, 587] width 4 height 4
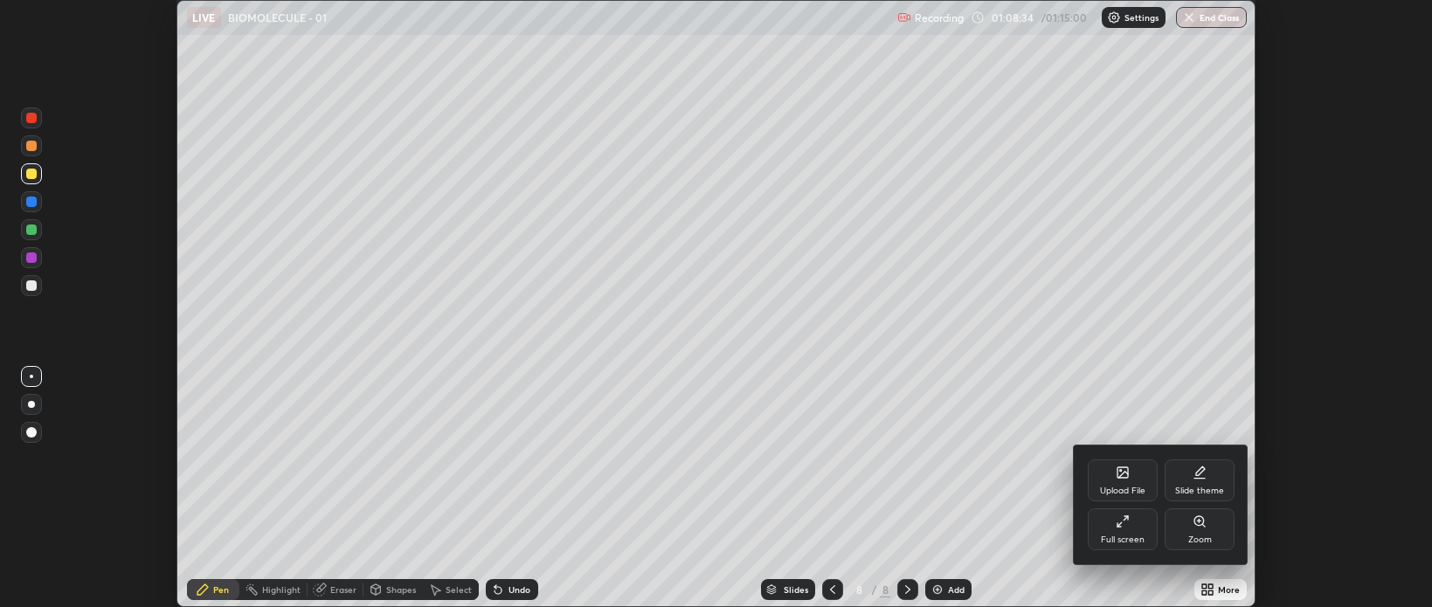
click at [1010, 495] on div at bounding box center [716, 303] width 1432 height 607
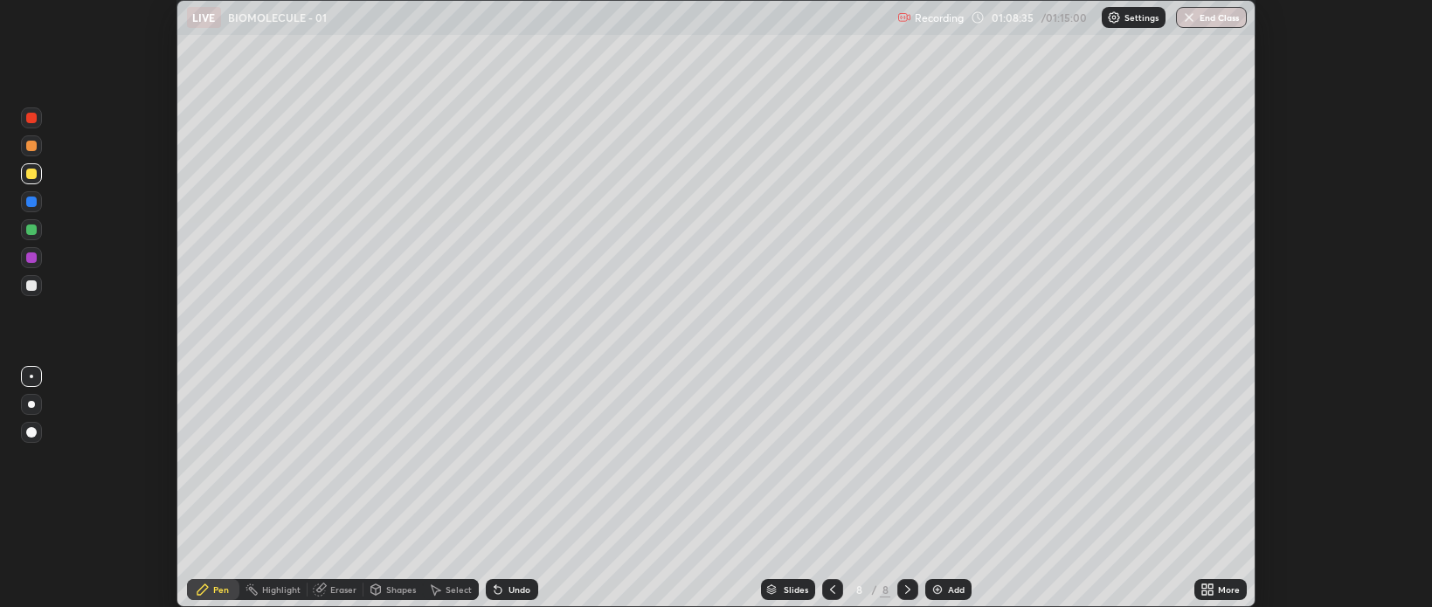
click at [1211, 592] on icon at bounding box center [1210, 593] width 4 height 4
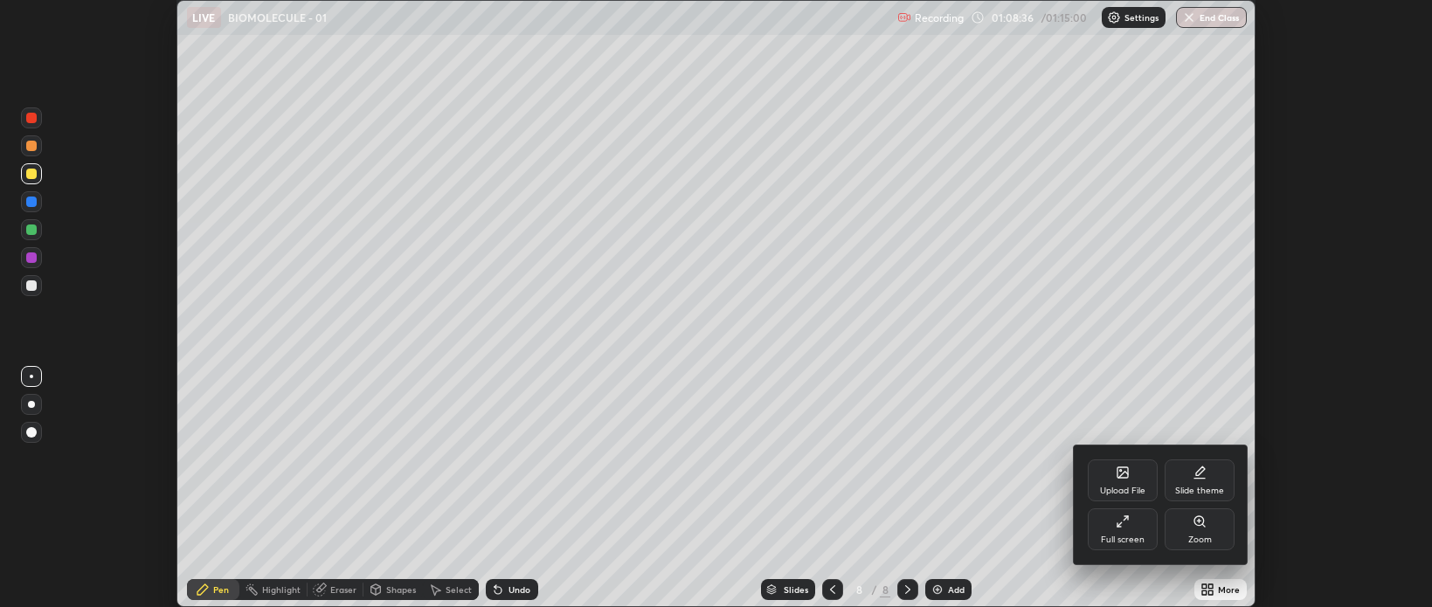
click at [1124, 537] on div "Full screen" at bounding box center [1123, 540] width 44 height 9
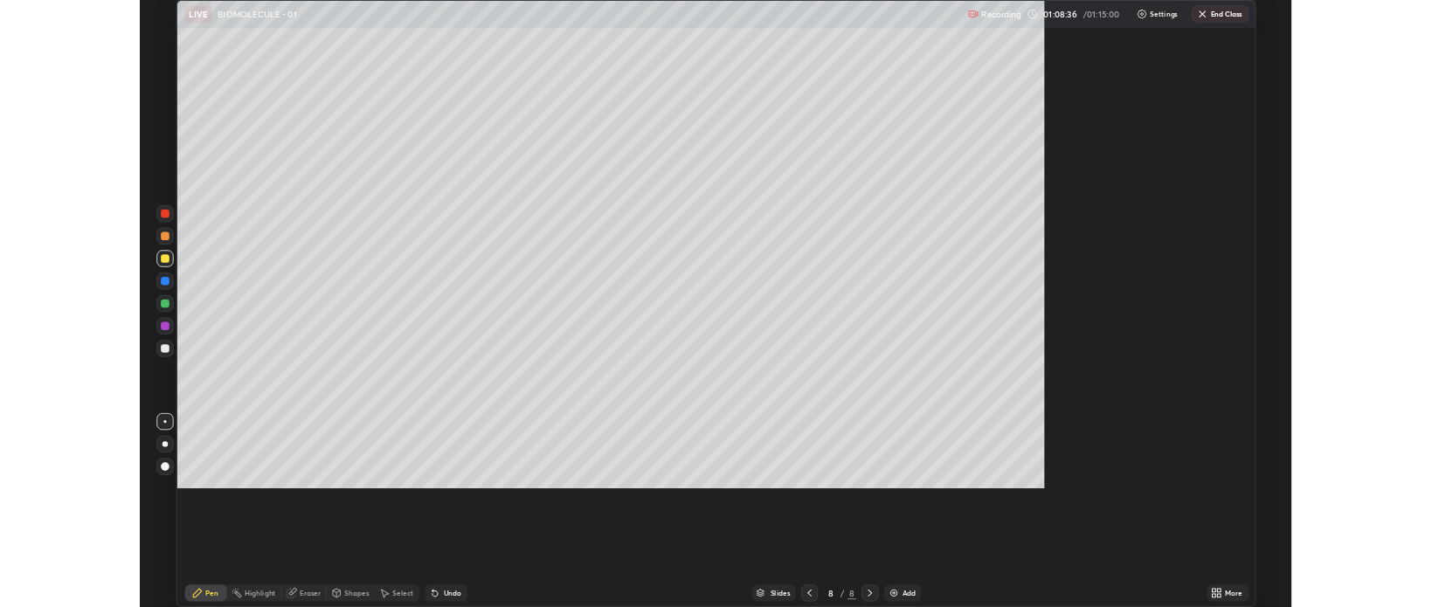
scroll to position [755, 1432]
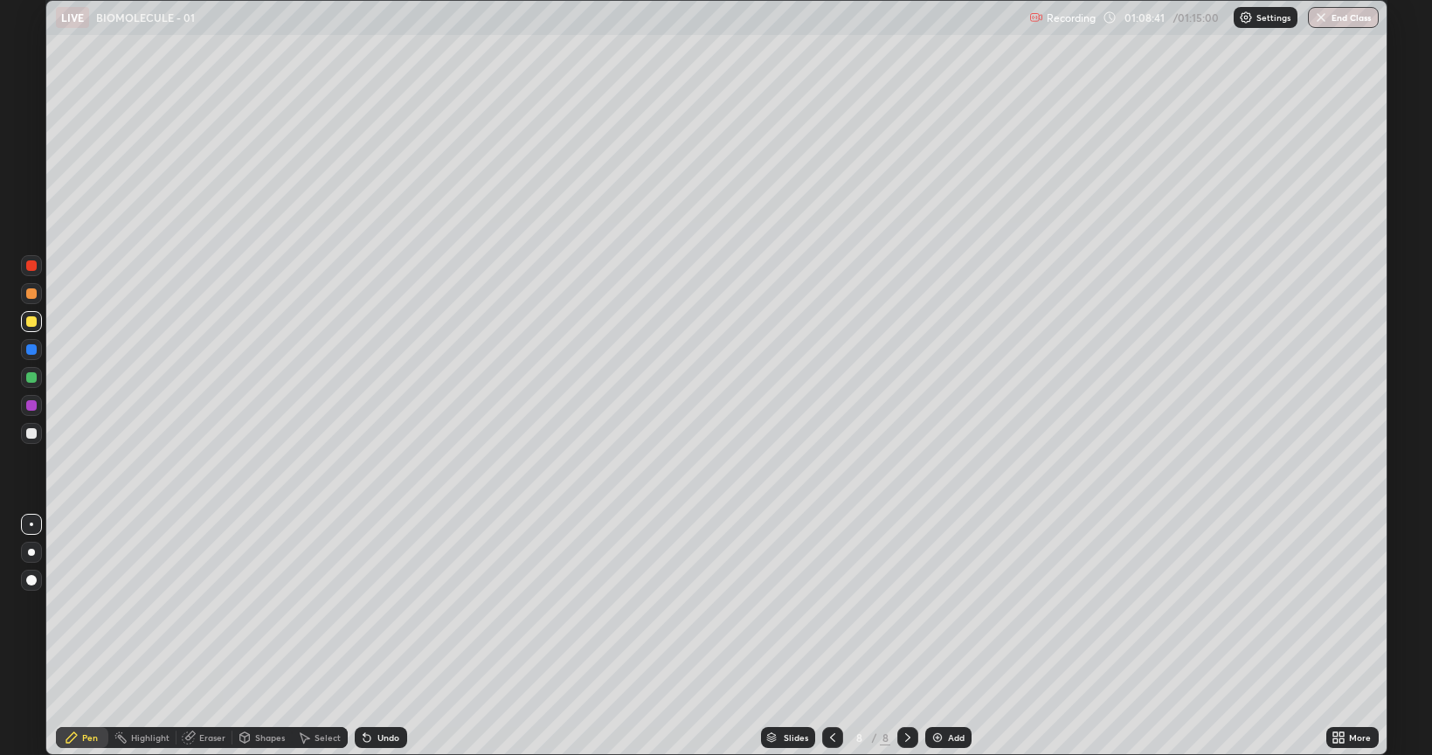
click at [1349, 16] on button "End Class" at bounding box center [1343, 17] width 71 height 21
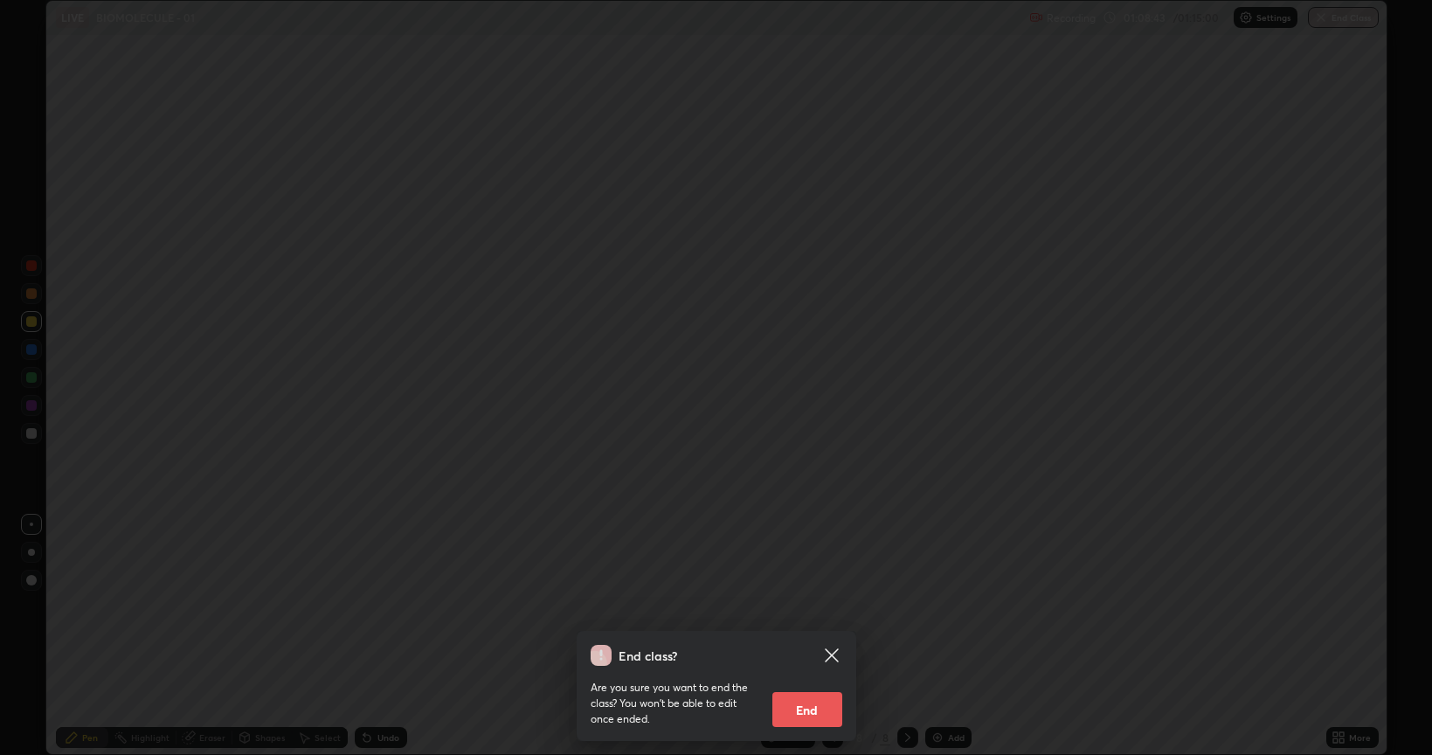
click at [819, 606] on button "End" at bounding box center [807, 709] width 70 height 35
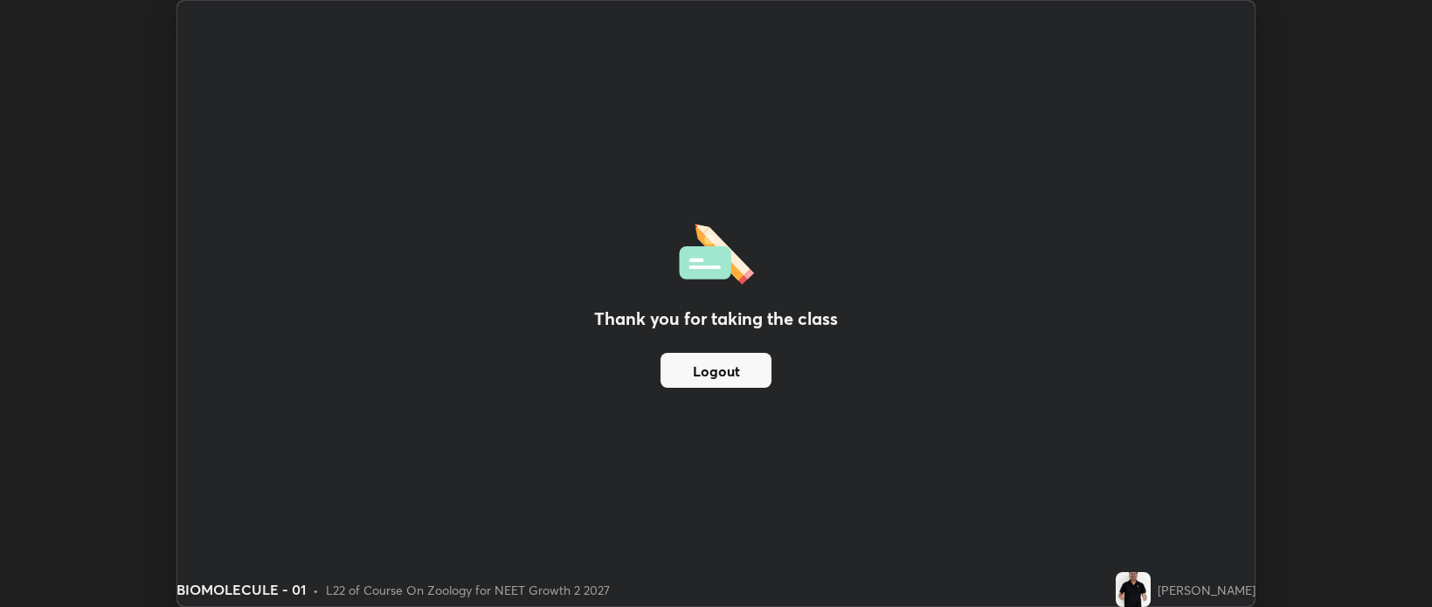
scroll to position [86764, 85940]
